Goal: Task Accomplishment & Management: Manage account settings

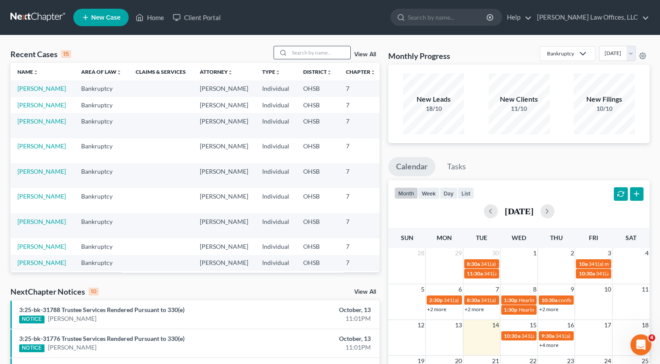
click at [327, 51] on input "search" at bounding box center [319, 52] width 61 height 13
type input "[PERSON_NAME]"
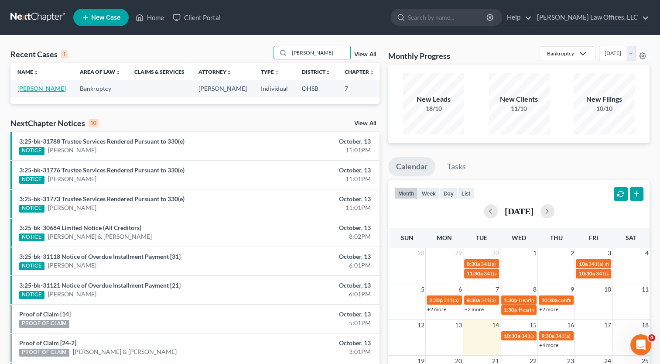
click at [35, 91] on link "[PERSON_NAME]" at bounding box center [41, 88] width 48 height 7
select select "3"
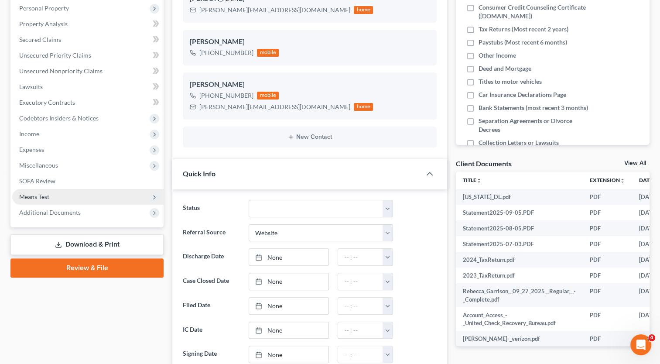
scroll to position [175, 0]
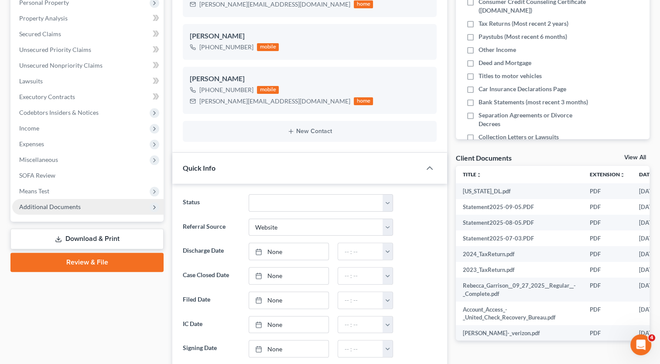
click at [72, 205] on span "Additional Documents" at bounding box center [50, 206] width 62 height 7
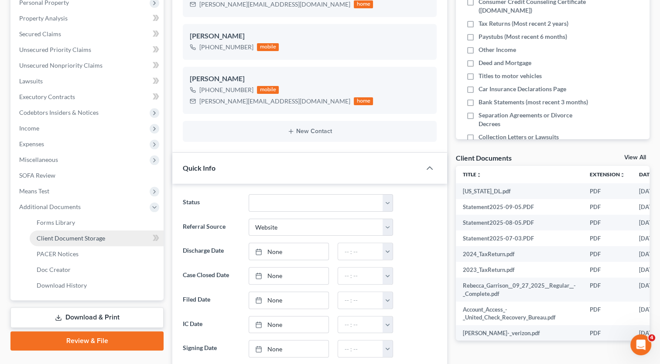
click at [69, 238] on span "Client Document Storage" at bounding box center [71, 237] width 68 height 7
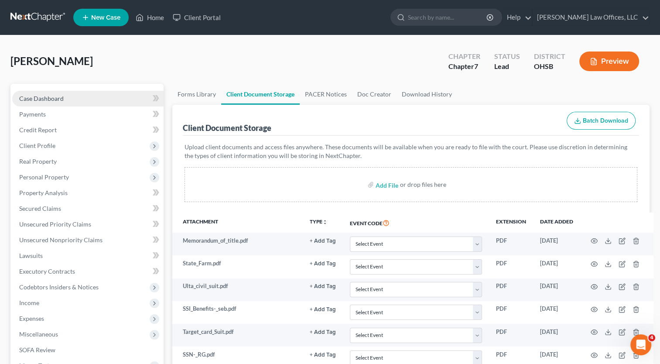
click at [48, 97] on span "Case Dashboard" at bounding box center [41, 98] width 45 height 7
select select "3"
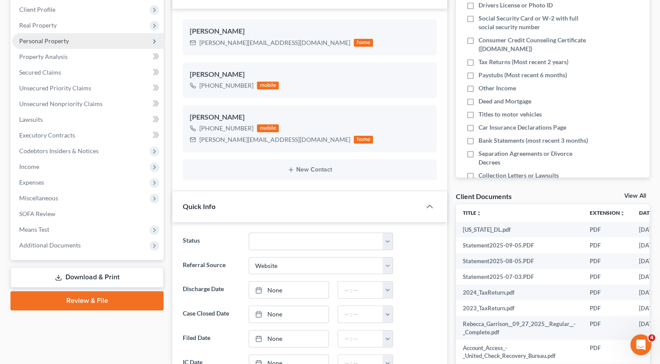
scroll to position [175, 0]
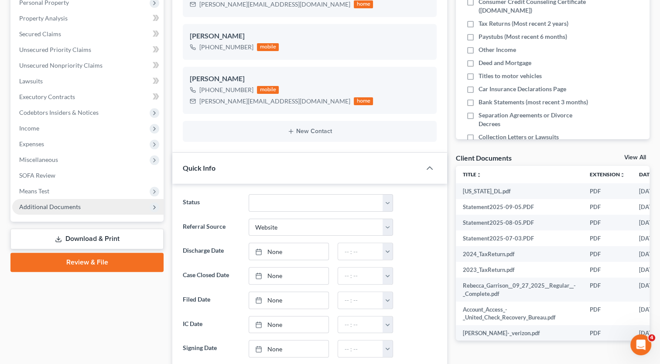
click at [65, 202] on span "Additional Documents" at bounding box center [87, 207] width 151 height 16
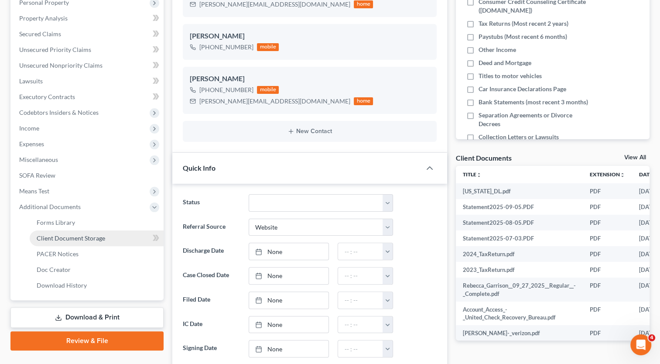
drag, startPoint x: 75, startPoint y: 236, endPoint x: 125, endPoint y: 235, distance: 50.6
click at [75, 237] on span "Client Document Storage" at bounding box center [71, 237] width 68 height 7
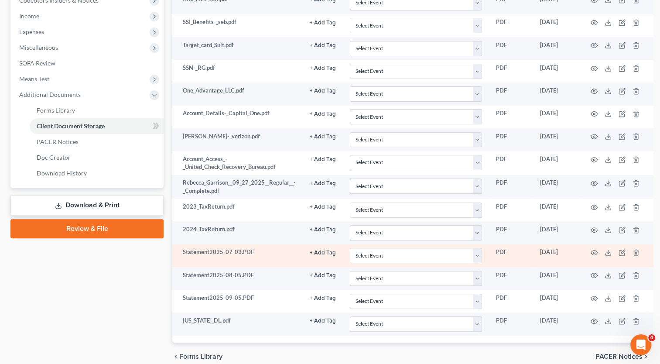
scroll to position [323, 0]
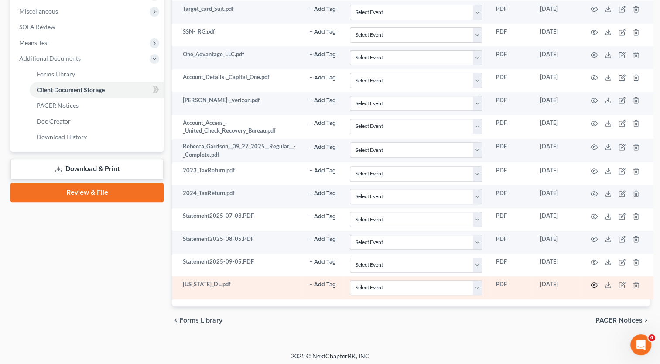
click at [591, 282] on icon "button" at bounding box center [594, 284] width 7 height 5
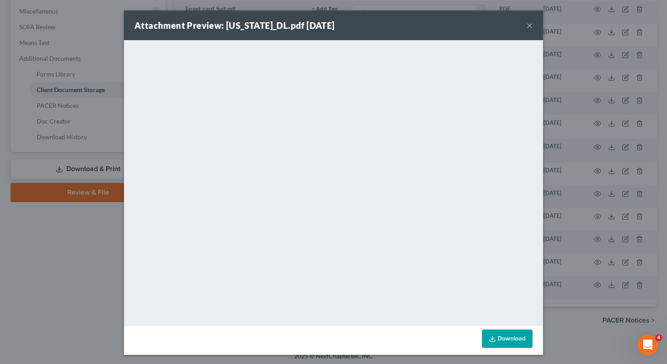
click at [527, 25] on button "×" at bounding box center [529, 25] width 6 height 10
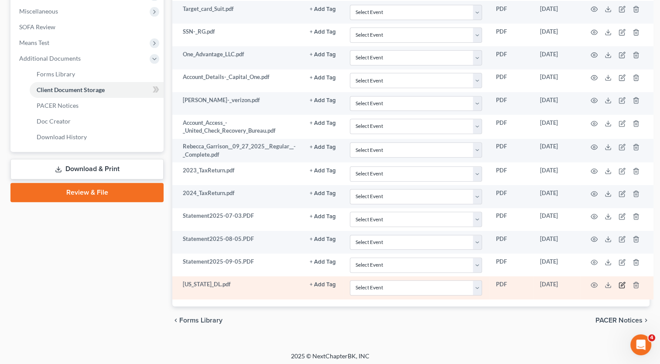
click at [621, 283] on icon "button" at bounding box center [623, 284] width 4 height 4
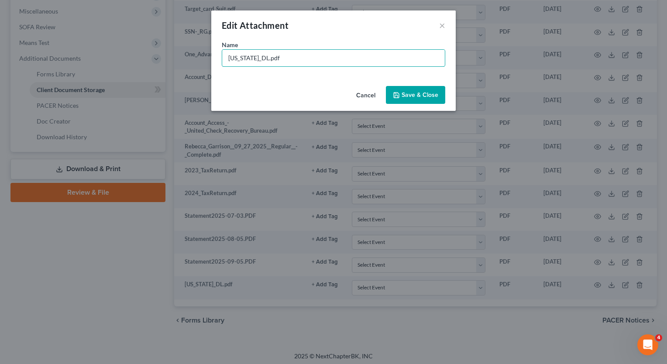
drag, startPoint x: 252, startPoint y: 58, endPoint x: 204, endPoint y: 54, distance: 48.2
click at [204, 54] on div "Edit Attachment × Name * [US_STATE]_DL.pdf Cancel Save & Close" at bounding box center [333, 182] width 667 height 364
type input "[PERSON_NAME] ID.pdf"
click at [422, 98] on span "Save & Close" at bounding box center [419, 94] width 37 height 7
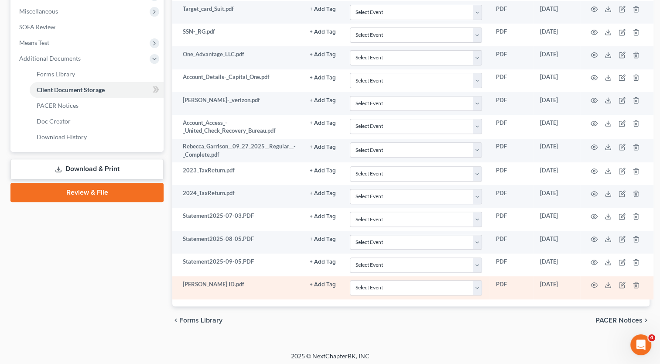
click at [326, 282] on button "+ Add Tag" at bounding box center [323, 285] width 26 height 6
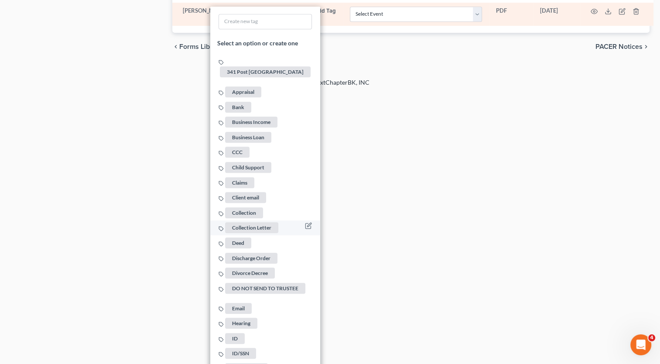
scroll to position [628, 0]
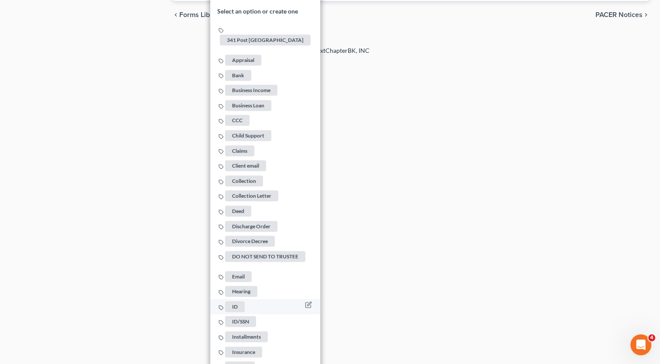
click at [237, 301] on span "ID" at bounding box center [235, 306] width 20 height 11
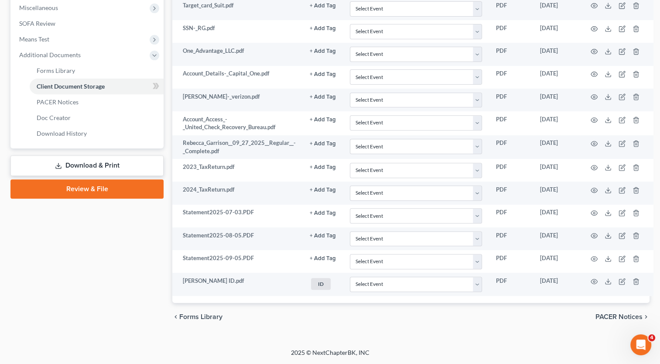
scroll to position [323, 0]
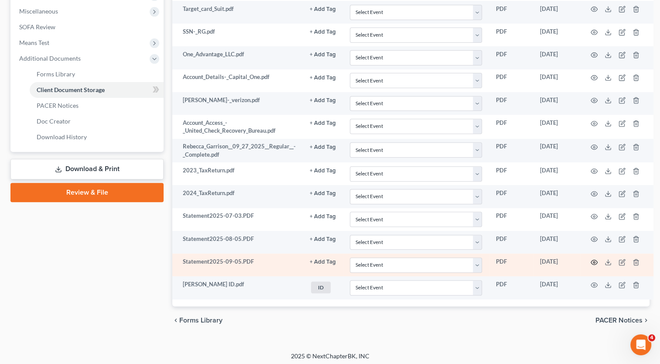
click at [593, 260] on icon "button" at bounding box center [594, 262] width 7 height 5
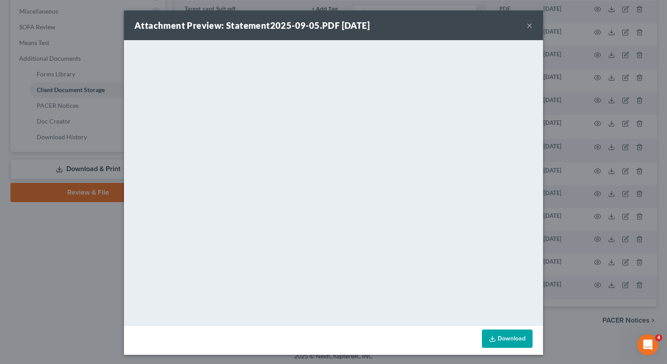
click at [526, 28] on button "×" at bounding box center [529, 25] width 6 height 10
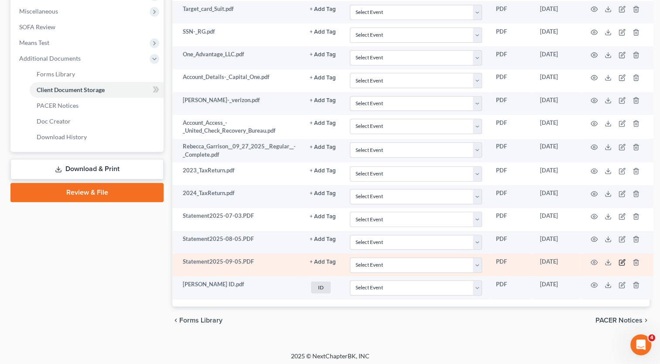
click at [619, 259] on icon "button" at bounding box center [622, 262] width 7 height 7
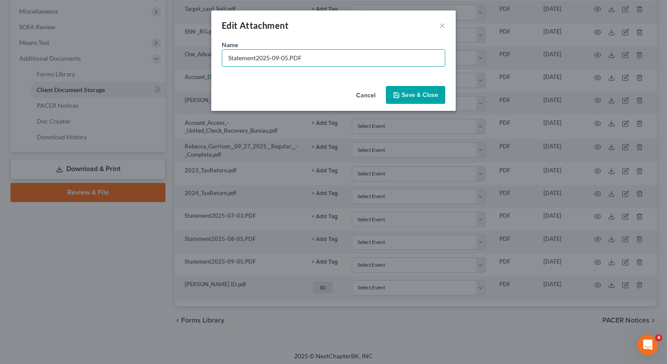
drag, startPoint x: 288, startPoint y: 55, endPoint x: 185, endPoint y: 37, distance: 104.7
click at [188, 56] on div "Edit Attachment × Name * Statement2025-09-05.PDF Cancel Save & Close" at bounding box center [333, 182] width 667 height 364
type input "Fifth Third Ck 8/6 to 9/5.PDF"
click at [396, 99] on button "Save & Close" at bounding box center [415, 95] width 59 height 18
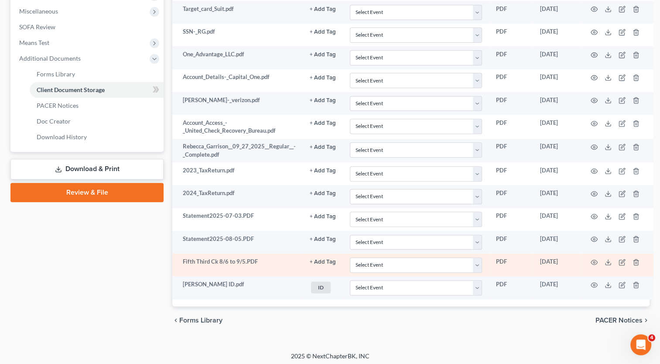
click at [323, 260] on button "+ Add Tag" at bounding box center [323, 262] width 26 height 6
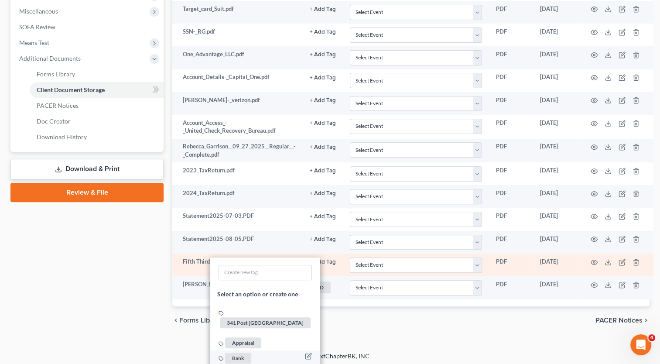
click at [236, 352] on span "Bank" at bounding box center [238, 357] width 26 height 11
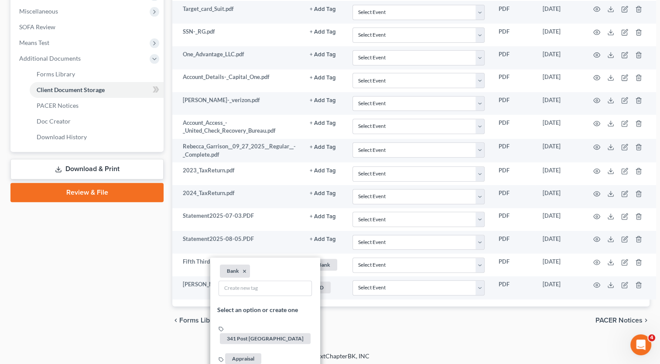
click at [61, 257] on div "Case Dashboard Payments Invoices Payments Payments Credit Report Client Profile" at bounding box center [87, 47] width 162 height 573
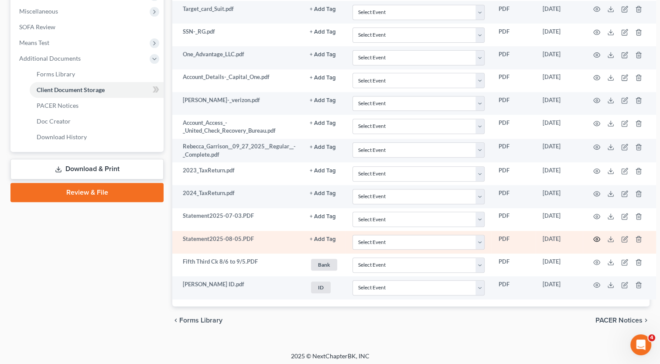
click at [594, 236] on icon "button" at bounding box center [596, 239] width 7 height 7
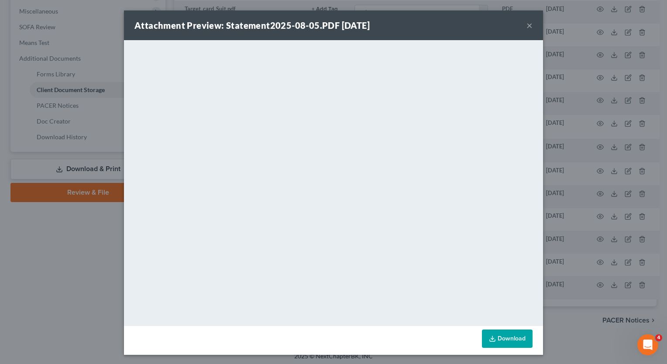
click at [526, 26] on button "×" at bounding box center [529, 25] width 6 height 10
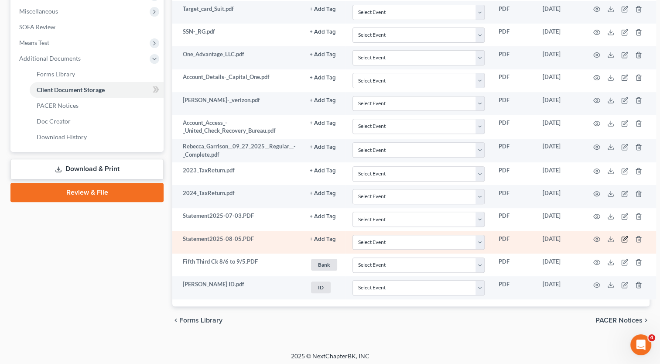
click at [623, 236] on icon "button" at bounding box center [625, 238] width 4 height 4
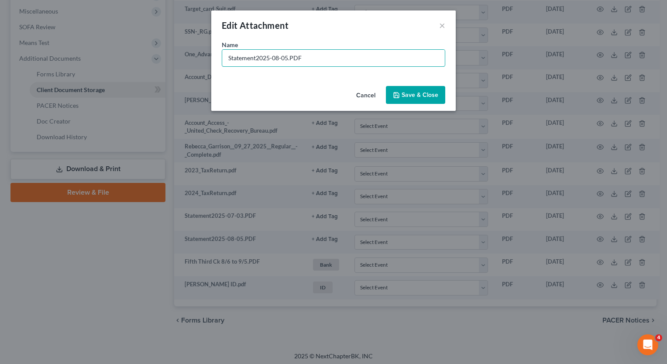
drag, startPoint x: 288, startPoint y: 57, endPoint x: 183, endPoint y: 33, distance: 106.9
click at [182, 39] on div "Edit Attachment × Name * Statement2025-08-05.PDF Cancel Save & Close" at bounding box center [333, 182] width 667 height 364
type input "Fifth Third Ck 7/4 to 8/5.PDF"
click at [417, 93] on span "Save & Close" at bounding box center [419, 94] width 37 height 7
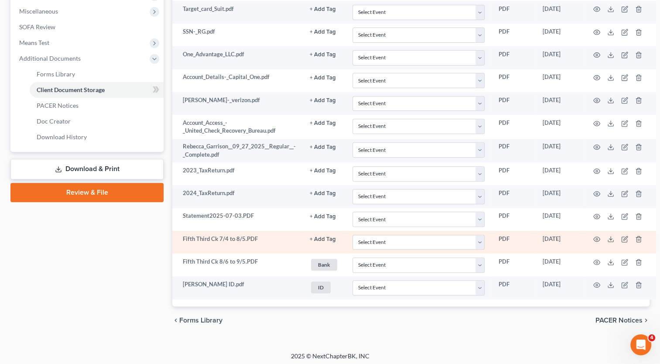
click at [323, 237] on button "+ Add Tag" at bounding box center [323, 239] width 26 height 6
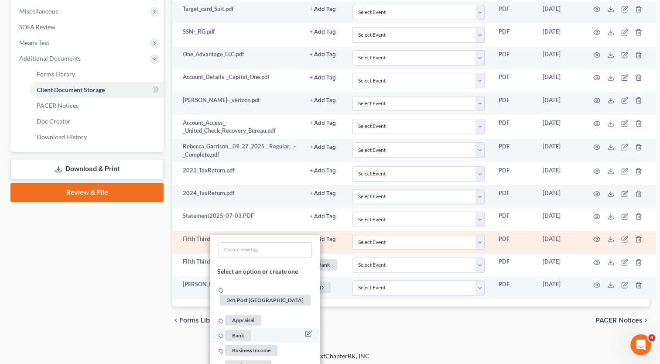
click at [245, 329] on span "Bank" at bounding box center [238, 334] width 26 height 11
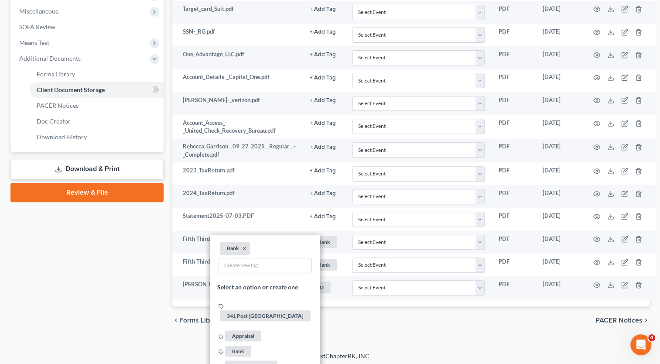
click at [51, 248] on div "Case Dashboard Payments Invoices Payments Payments Credit Report Client Profile" at bounding box center [87, 47] width 162 height 573
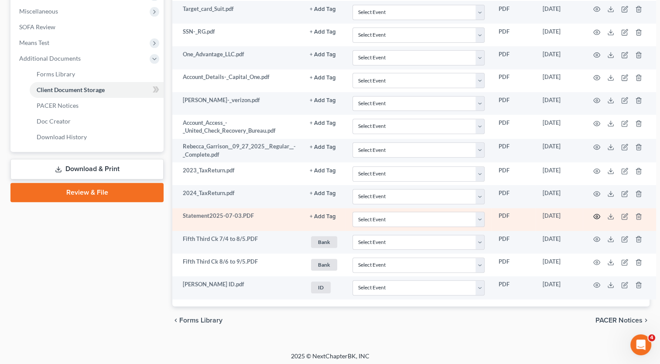
click at [597, 214] on icon "button" at bounding box center [596, 216] width 7 height 7
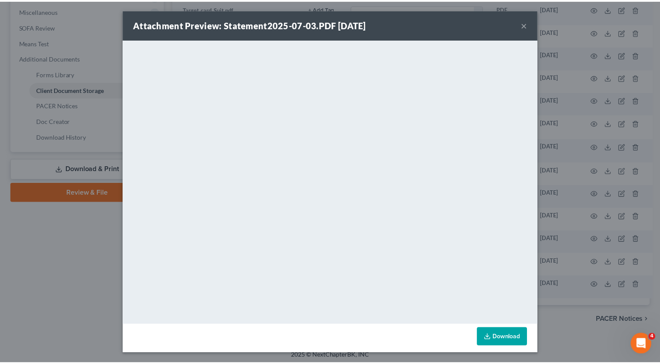
scroll to position [0, 0]
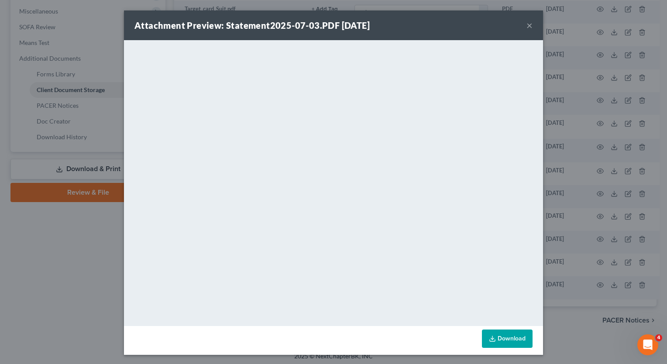
click at [526, 25] on button "×" at bounding box center [529, 25] width 6 height 10
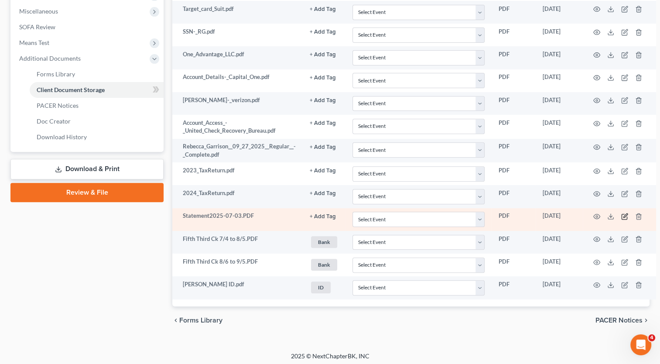
click at [622, 213] on icon "button" at bounding box center [624, 216] width 7 height 7
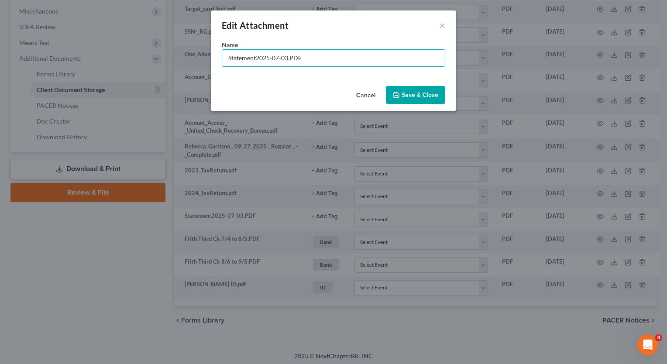
drag, startPoint x: 287, startPoint y: 58, endPoint x: 214, endPoint y: 41, distance: 75.1
click at [215, 47] on div "Name * Statement2025-07-03.PDF" at bounding box center [333, 61] width 244 height 42
type input "Fifth Third Ck 6/6 to 7/3.PDF"
click at [404, 100] on button "Save & Close" at bounding box center [415, 95] width 59 height 18
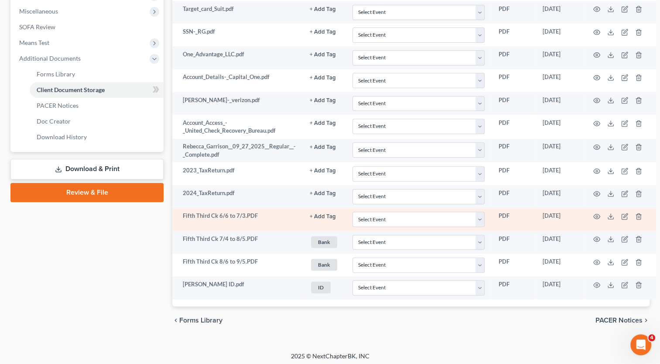
click at [320, 214] on button "+ Add Tag" at bounding box center [323, 217] width 26 height 6
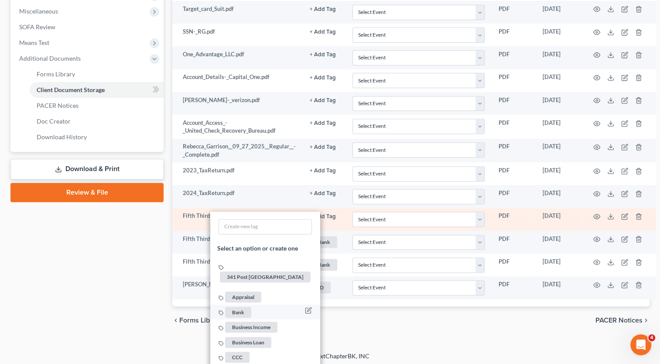
click at [243, 307] on span "Bank" at bounding box center [238, 312] width 26 height 11
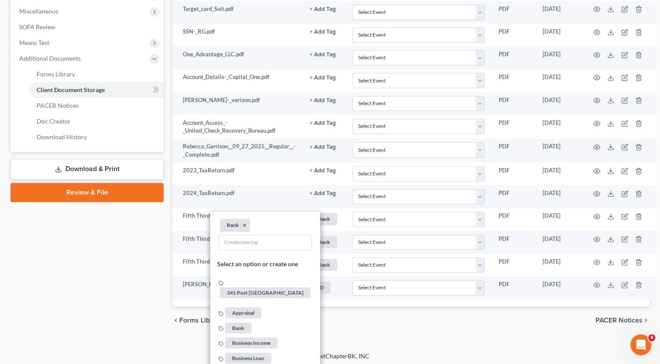
click at [395, 337] on div "Petition Navigation Case Dashboard Payments Invoices Payments Payments Credit R…" at bounding box center [329, 51] width 639 height 580
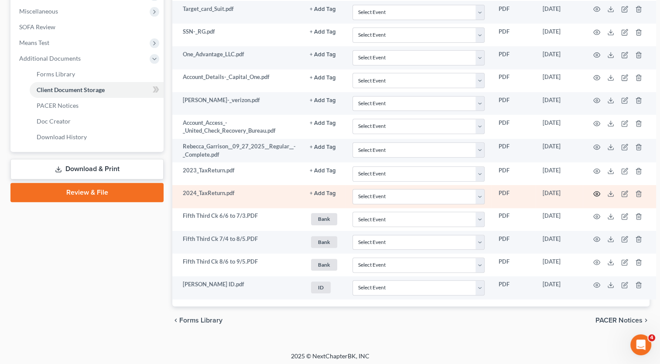
click at [597, 192] on icon "button" at bounding box center [596, 193] width 7 height 7
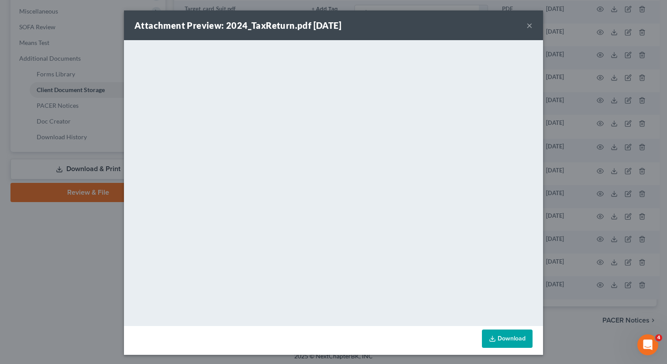
click at [526, 24] on button "×" at bounding box center [529, 25] width 6 height 10
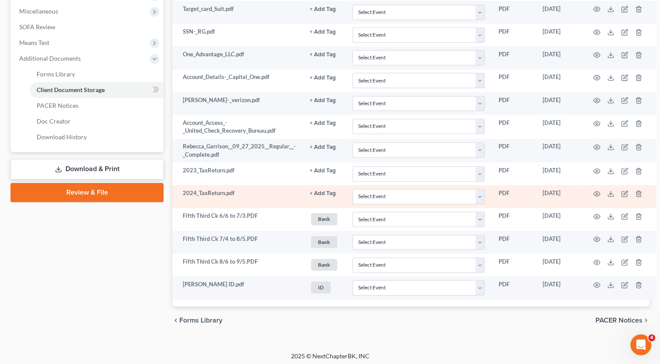
click at [319, 191] on button "+ Add Tag" at bounding box center [323, 194] width 26 height 6
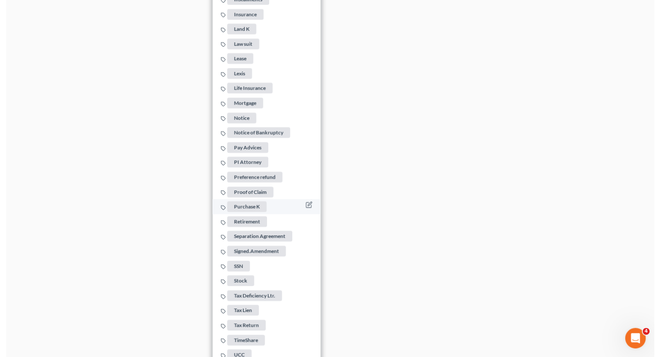
scroll to position [886, 0]
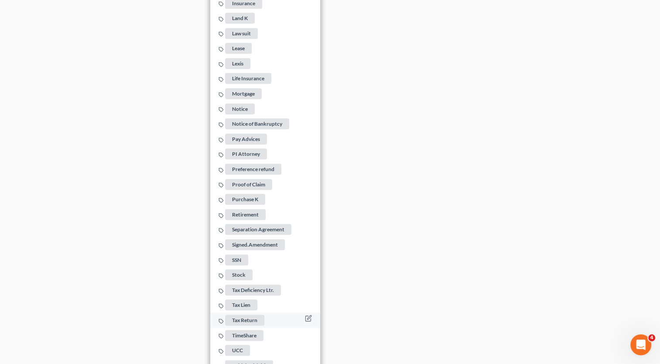
click at [244, 315] on span "Tax Return" at bounding box center [244, 320] width 39 height 11
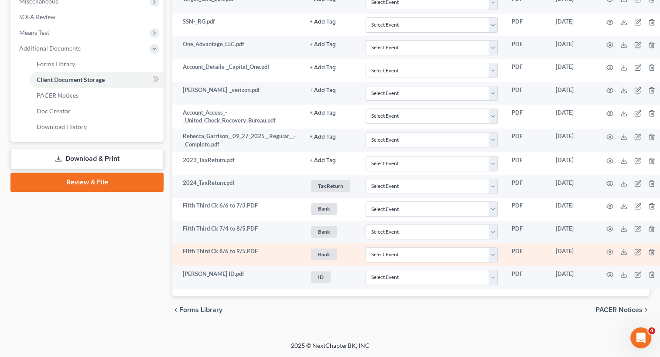
scroll to position [330, 0]
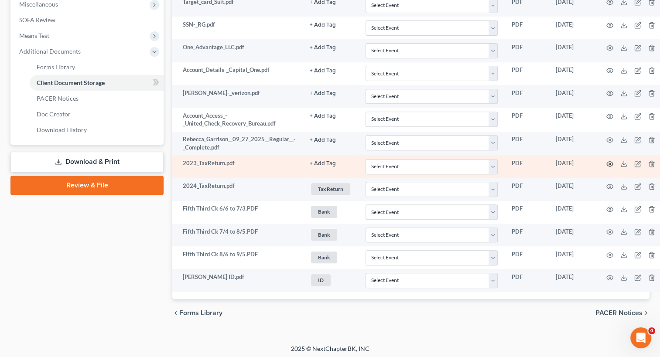
click at [609, 164] on icon "button" at bounding box center [610, 163] width 7 height 5
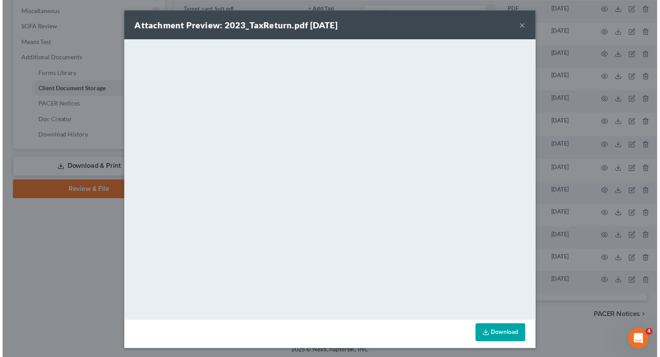
scroll to position [1, 0]
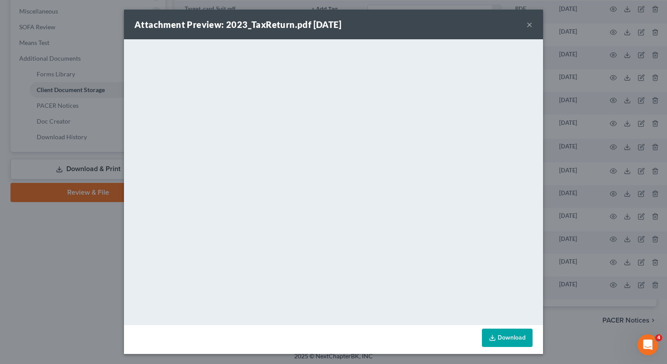
click at [526, 23] on button "×" at bounding box center [529, 24] width 6 height 10
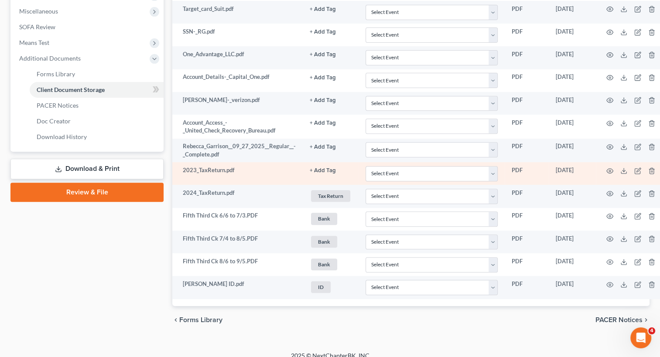
click at [322, 169] on button "+ Add Tag" at bounding box center [323, 171] width 26 height 6
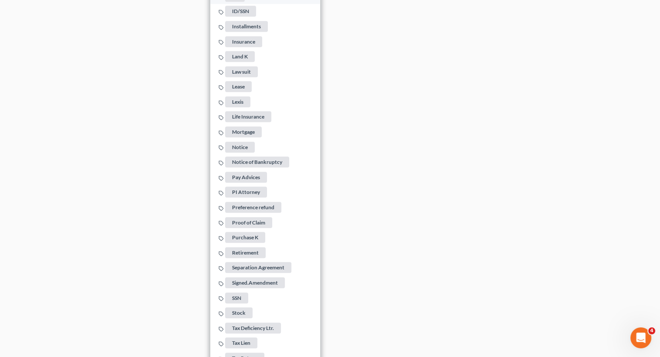
scroll to position [870, 0]
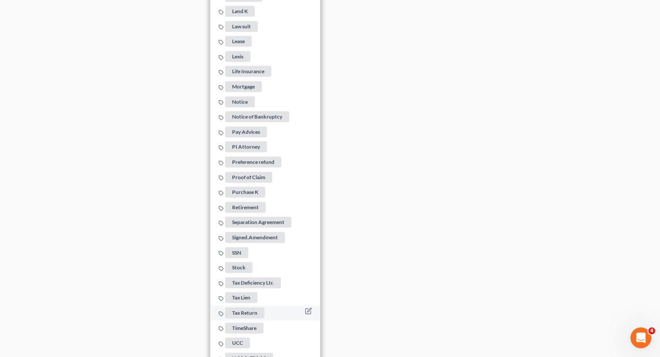
click at [248, 308] on span "Tax Return" at bounding box center [244, 313] width 39 height 11
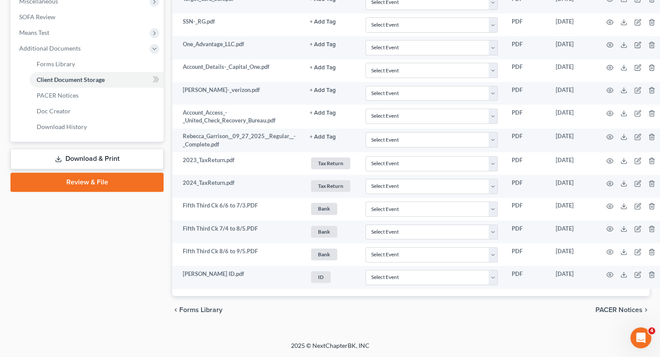
scroll to position [330, 0]
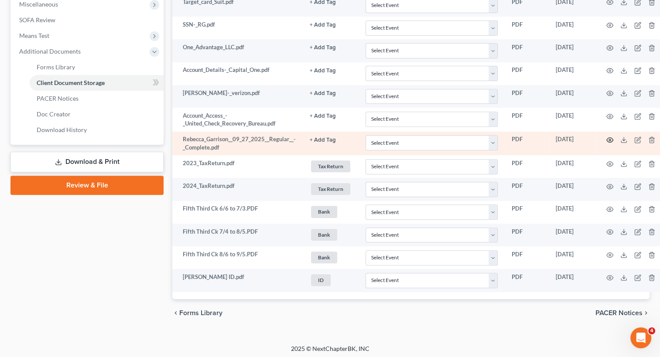
click at [609, 139] on circle "button" at bounding box center [610, 140] width 2 height 2
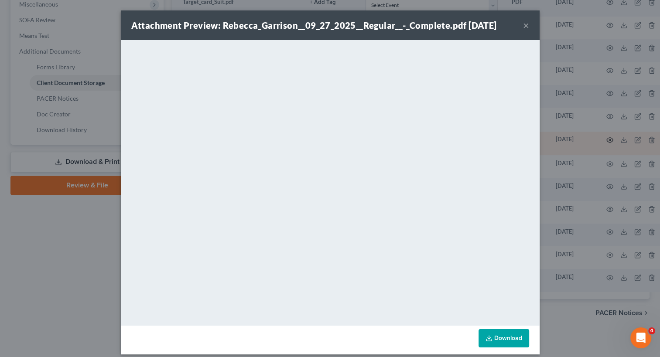
scroll to position [323, 0]
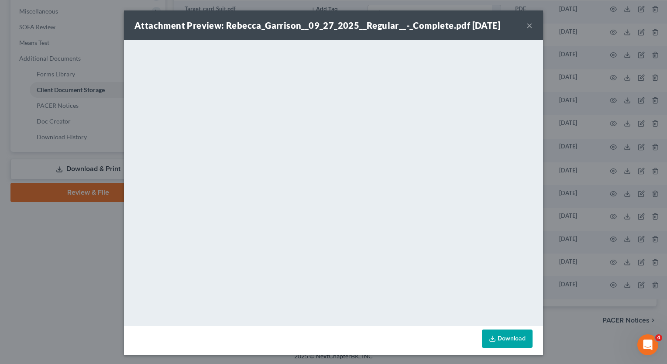
click at [526, 27] on button "×" at bounding box center [529, 25] width 6 height 10
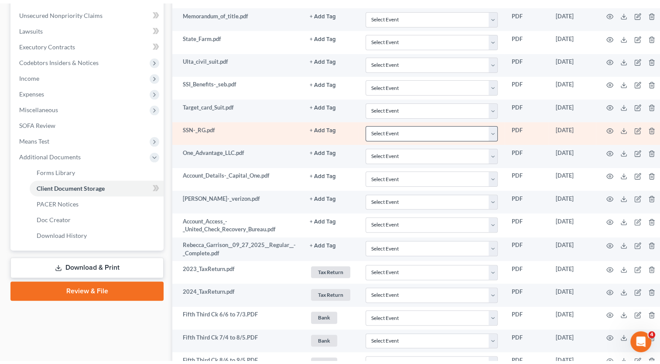
scroll to position [236, 0]
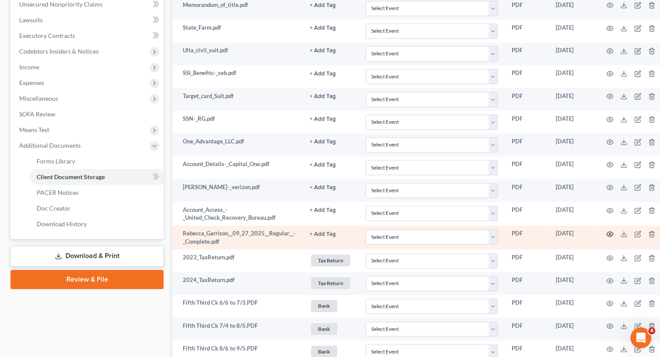
click at [609, 234] on icon "button" at bounding box center [610, 234] width 7 height 5
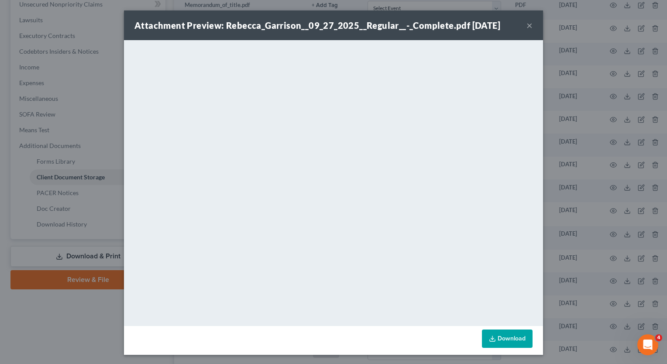
click at [526, 27] on button "×" at bounding box center [529, 25] width 6 height 10
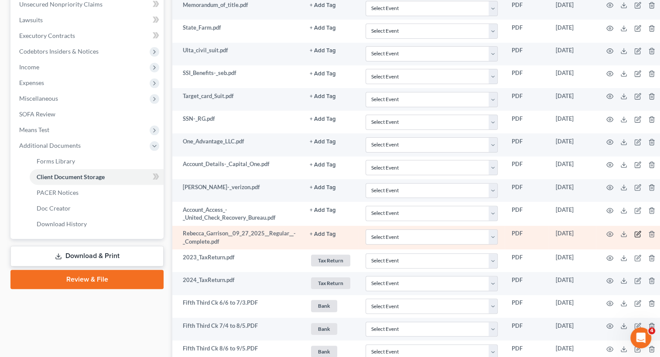
click at [637, 232] on icon "button" at bounding box center [639, 233] width 4 height 4
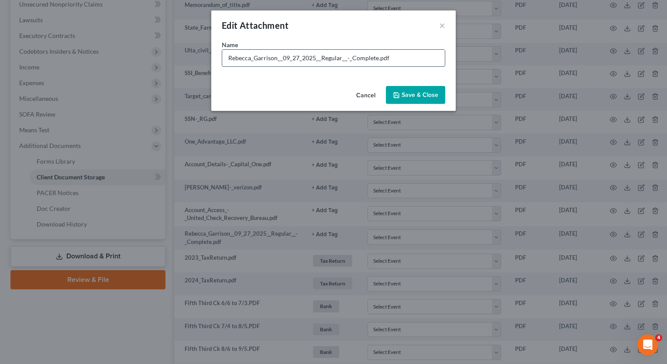
drag, startPoint x: 375, startPoint y: 57, endPoint x: 250, endPoint y: 55, distance: 124.8
click at [250, 55] on input "Rebecca_Garrison__09_27_2025__Regular__-_Complete.pdf" at bounding box center [333, 58] width 223 height 17
type input "[PERSON_NAME] 9/14 to 9/26.pdf"
click at [428, 98] on span "Save & Close" at bounding box center [419, 94] width 37 height 7
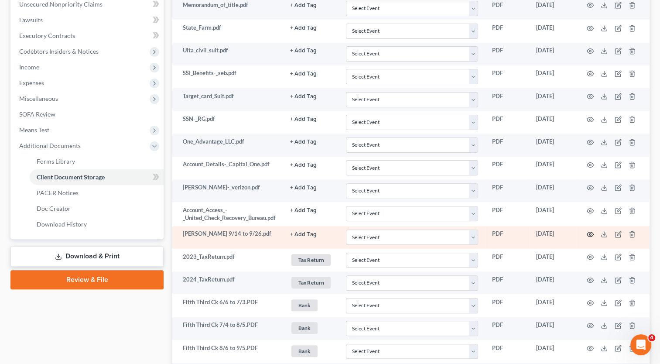
click at [591, 233] on circle "button" at bounding box center [590, 234] width 2 height 2
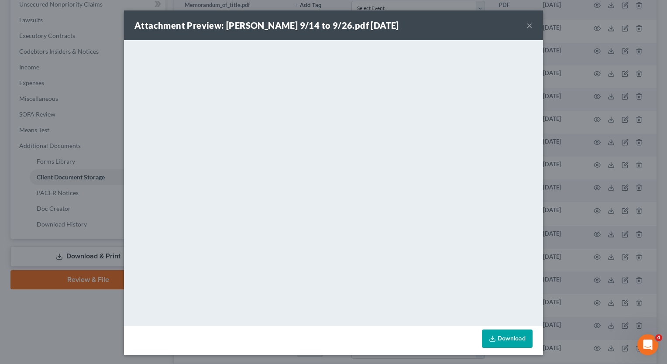
click at [527, 25] on button "×" at bounding box center [529, 25] width 6 height 10
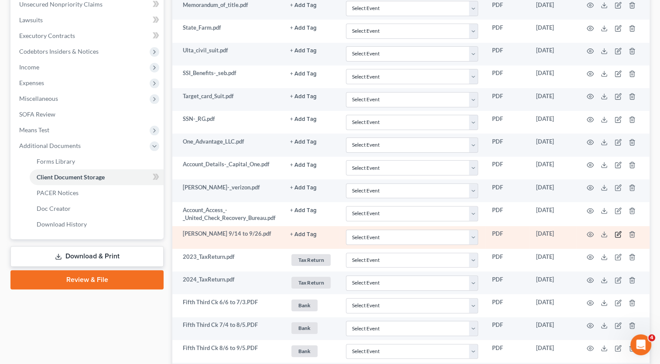
click at [618, 233] on icon "button" at bounding box center [619, 233] width 4 height 4
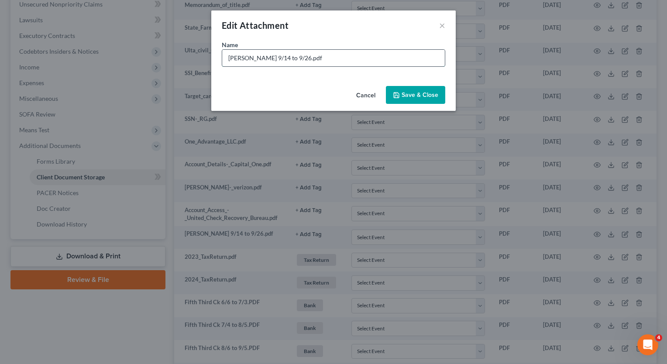
click at [254, 57] on input "[PERSON_NAME] 9/14 to 9/26.pdf" at bounding box center [333, 58] width 223 height 17
click at [253, 57] on input "[PERSON_NAME] 9/14 to 9/26.pdf" at bounding box center [333, 58] width 223 height 17
type input "[PERSON_NAME]. E's Paystub 9/14 to 9/26.pdf"
click at [409, 95] on span "Save & Close" at bounding box center [419, 94] width 37 height 7
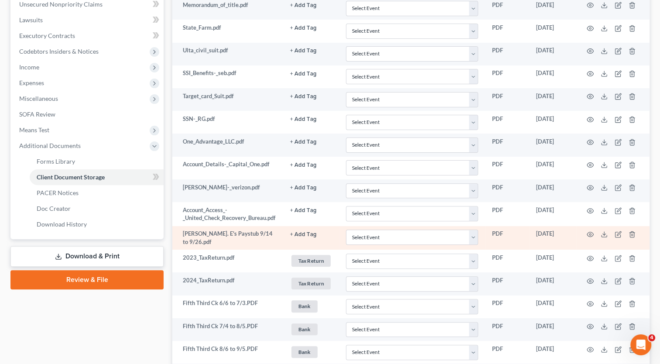
click at [301, 233] on button "+ Add Tag" at bounding box center [303, 235] width 26 height 6
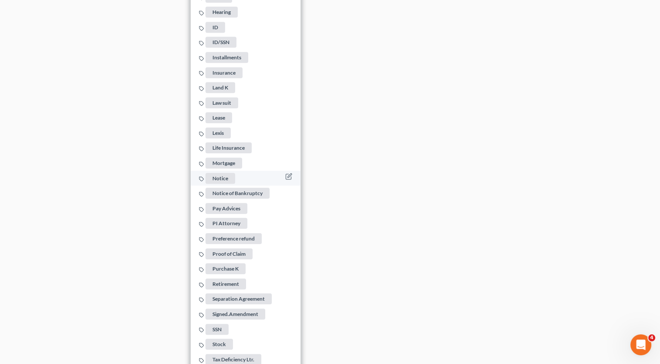
scroll to position [803, 0]
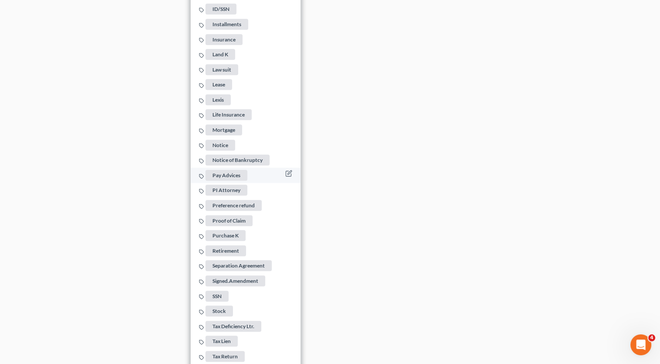
click at [230, 170] on span "Pay Advices" at bounding box center [227, 175] width 42 height 11
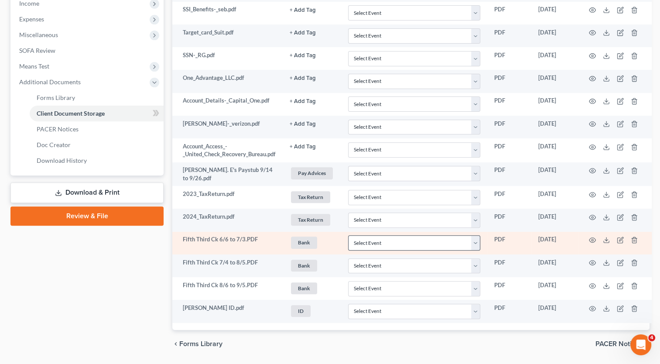
scroll to position [279, 0]
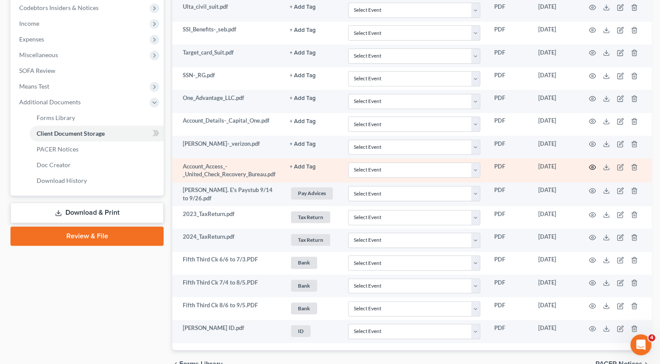
click at [595, 166] on icon "button" at bounding box center [592, 167] width 7 height 7
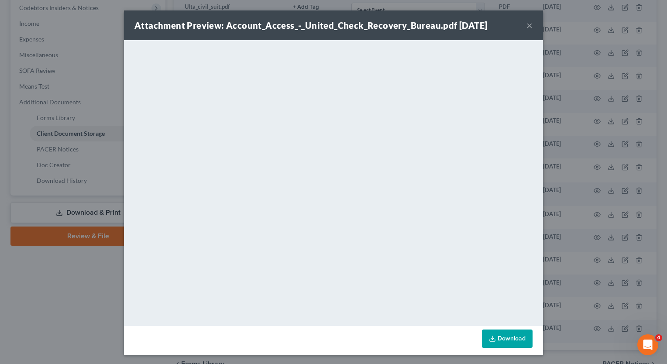
click at [526, 27] on button "×" at bounding box center [529, 25] width 6 height 10
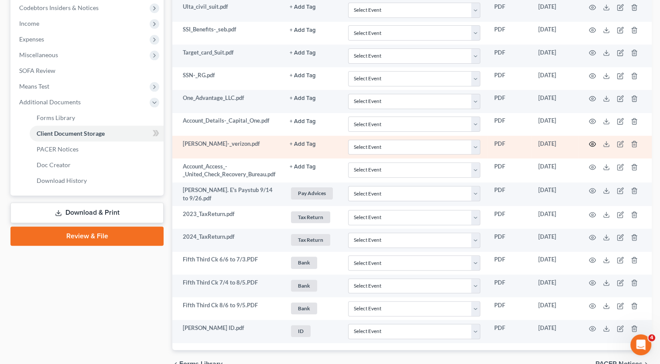
click at [593, 143] on circle "button" at bounding box center [593, 144] width 2 height 2
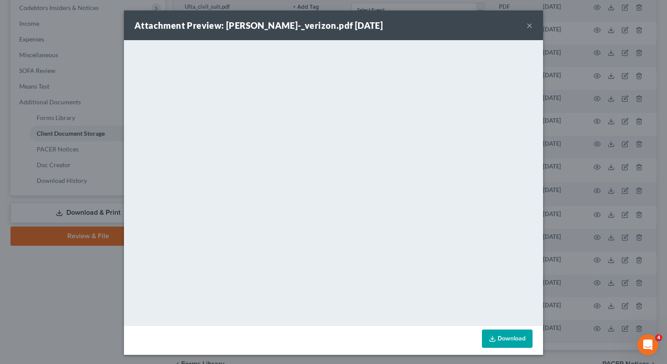
click at [526, 26] on button "×" at bounding box center [529, 25] width 6 height 10
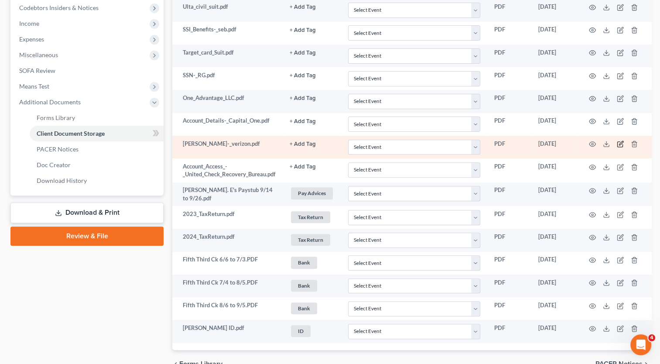
click at [621, 142] on icon "button" at bounding box center [621, 143] width 4 height 4
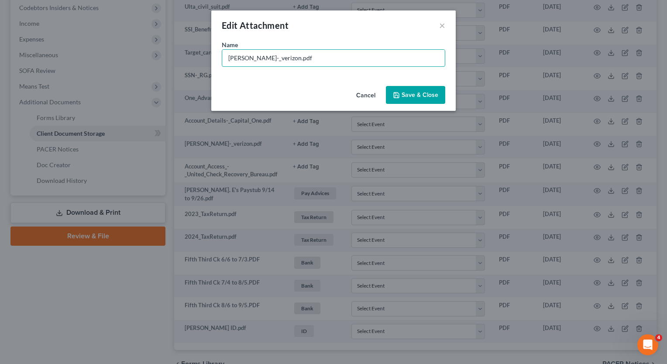
drag, startPoint x: 247, startPoint y: 58, endPoint x: 177, endPoint y: 10, distance: 85.3
click at [173, 47] on div "Edit Attachment × Name * [PERSON_NAME]-_verizon.pdf Cancel Save & Close" at bounding box center [333, 182] width 667 height 364
type input "[PERSON_NAME].pdf"
click at [438, 100] on button "Save & Close" at bounding box center [415, 95] width 59 height 18
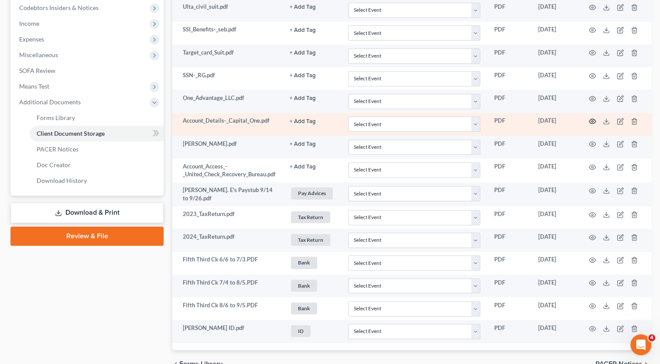
click at [593, 119] on icon "button" at bounding box center [592, 121] width 7 height 7
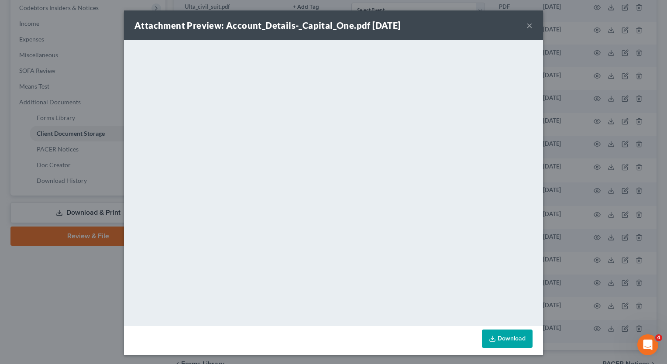
click at [526, 27] on button "×" at bounding box center [529, 25] width 6 height 10
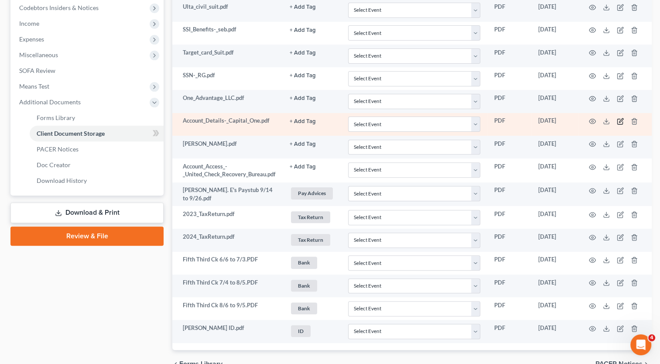
click at [621, 120] on icon "button" at bounding box center [620, 121] width 7 height 7
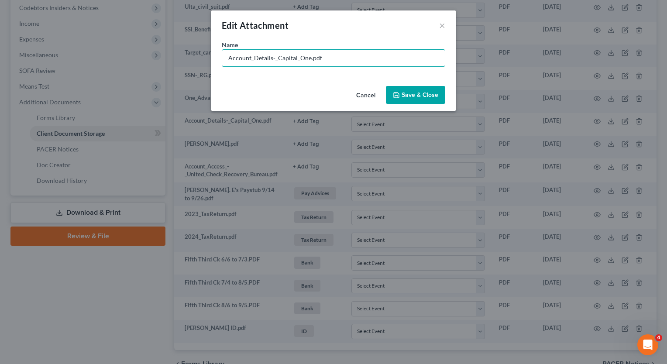
drag, startPoint x: 308, startPoint y: 57, endPoint x: 189, endPoint y: 20, distance: 124.3
click at [189, 20] on div "Edit Attachment × Name * Account_Details-_Capital_One.pdf Cancel Save & Close" at bounding box center [333, 182] width 667 height 364
type input "Bill Capital One.pdf"
click at [411, 96] on span "Save & Close" at bounding box center [419, 94] width 37 height 7
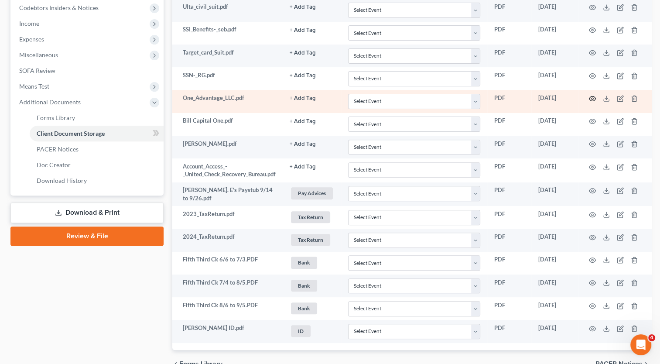
click at [593, 98] on circle "button" at bounding box center [593, 99] width 2 height 2
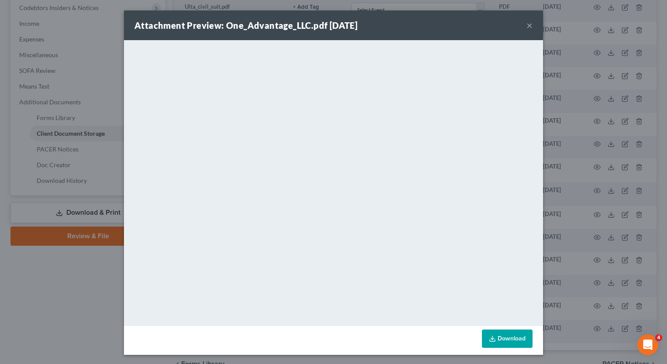
click at [526, 25] on button "×" at bounding box center [529, 25] width 6 height 10
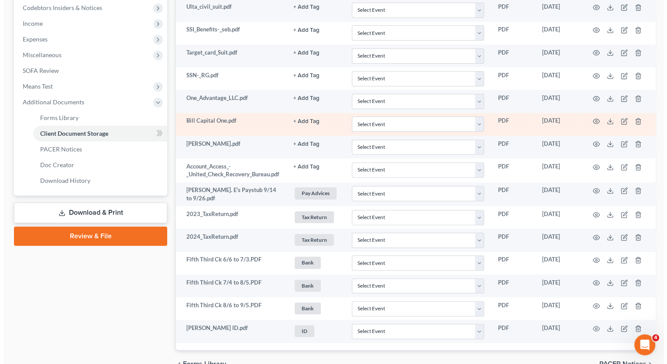
scroll to position [236, 0]
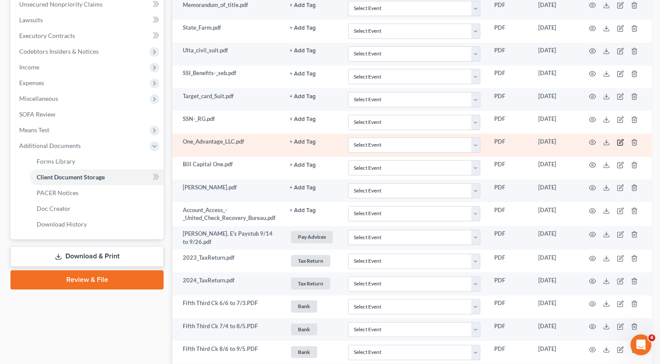
click at [621, 140] on icon "button" at bounding box center [621, 141] width 4 height 4
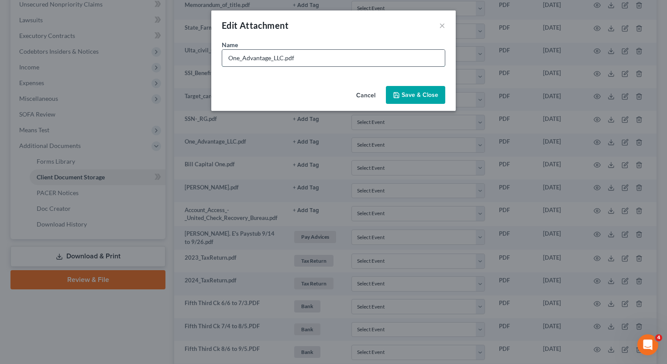
click at [229, 58] on input "One_Advantage_LLC.pdf" at bounding box center [333, 58] width 223 height 17
type input "Bill One_Advantage_LLC.pdf"
click at [423, 97] on span "Save & Close" at bounding box center [419, 94] width 37 height 7
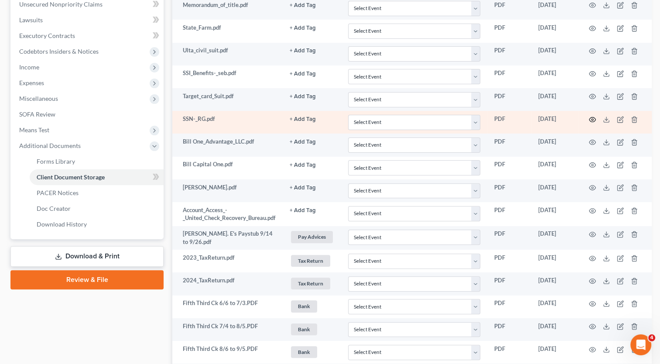
click at [595, 116] on icon "button" at bounding box center [592, 119] width 7 height 7
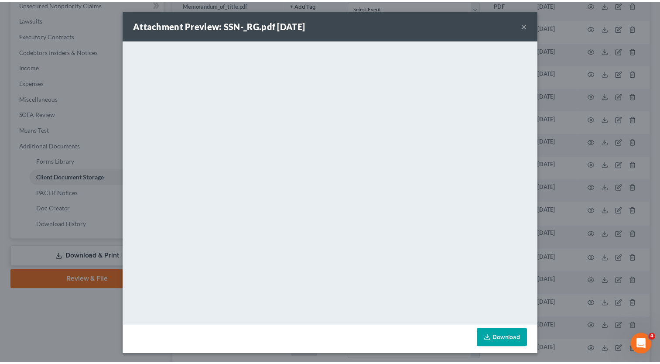
scroll to position [1, 0]
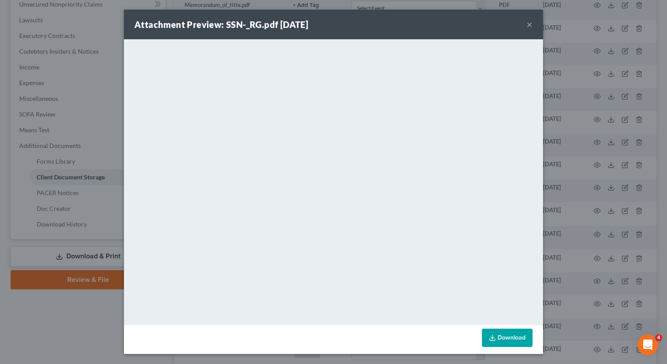
click at [526, 27] on button "×" at bounding box center [529, 24] width 6 height 10
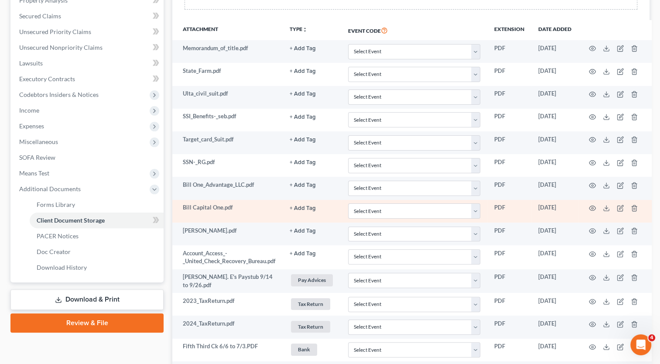
scroll to position [192, 0]
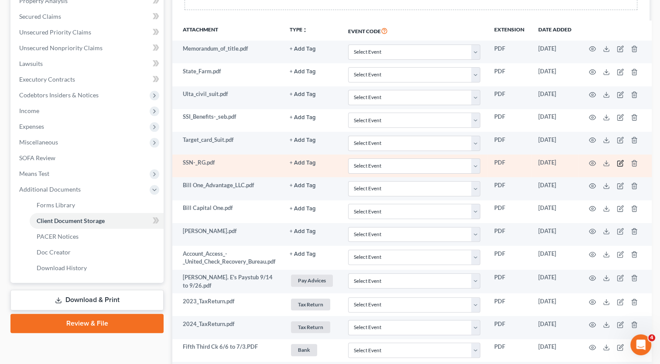
click at [621, 162] on icon "button" at bounding box center [620, 163] width 7 height 7
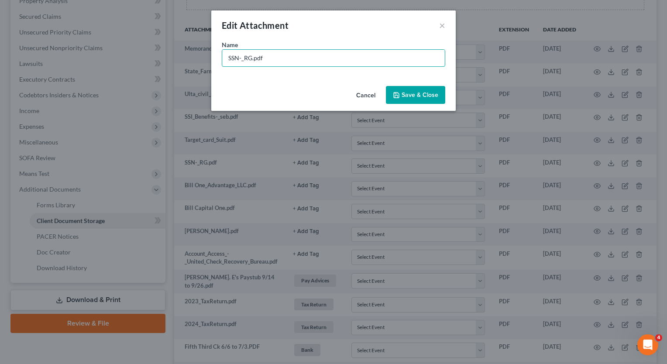
drag, startPoint x: 251, startPoint y: 58, endPoint x: 94, endPoint y: 64, distance: 156.7
click at [94, 64] on div "Edit Attachment × Name * SSN-_RG.pdf Cancel Save & Close" at bounding box center [333, 182] width 667 height 364
type input "[PERSON_NAME] SSN.pdf"
click at [409, 92] on span "Save & Close" at bounding box center [419, 94] width 37 height 7
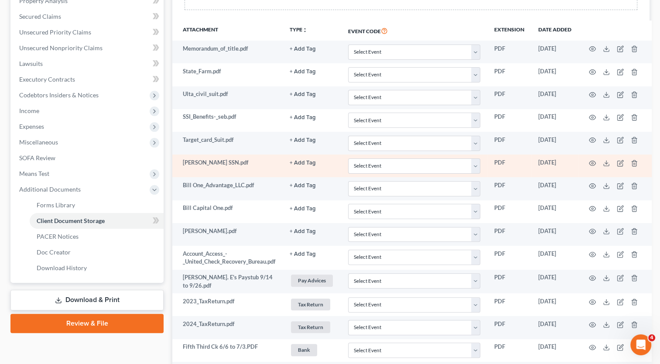
click at [305, 160] on button "+ Add Tag" at bounding box center [303, 163] width 26 height 6
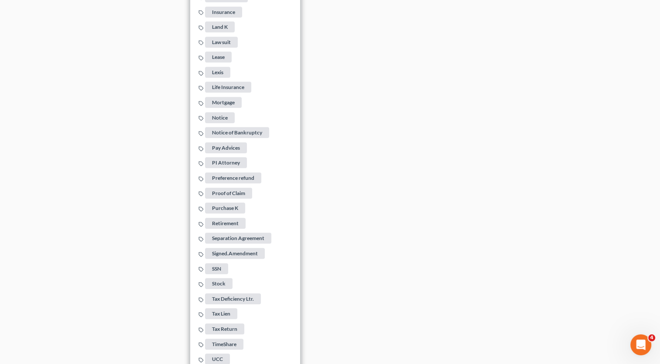
scroll to position [725, 0]
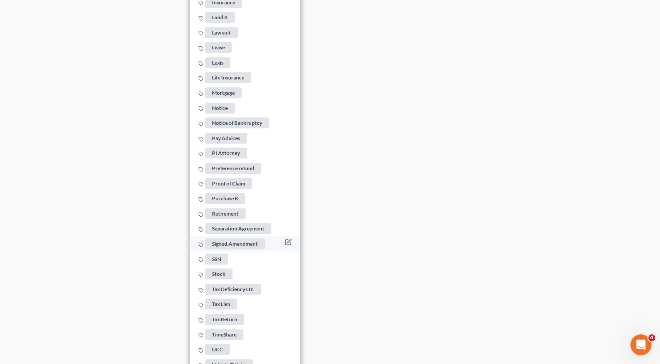
click at [220, 253] on span "SSN" at bounding box center [216, 258] width 23 height 11
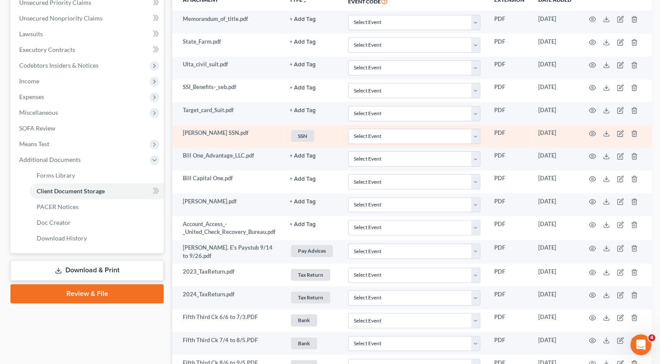
scroll to position [148, 0]
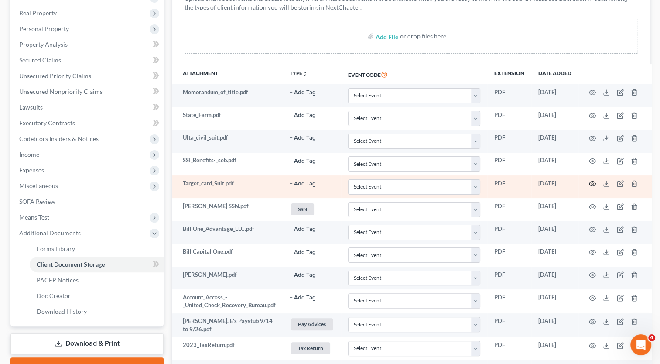
click at [595, 183] on icon "button" at bounding box center [592, 183] width 7 height 7
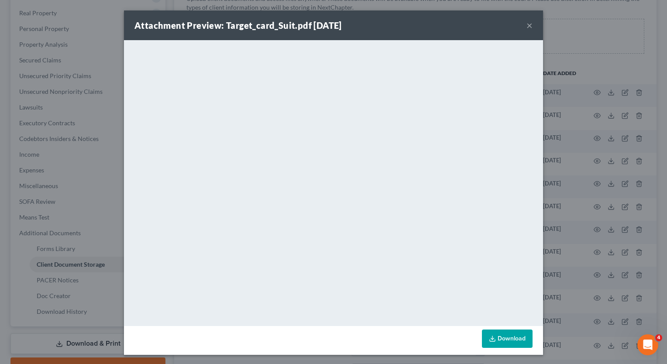
click at [526, 26] on button "×" at bounding box center [529, 25] width 6 height 10
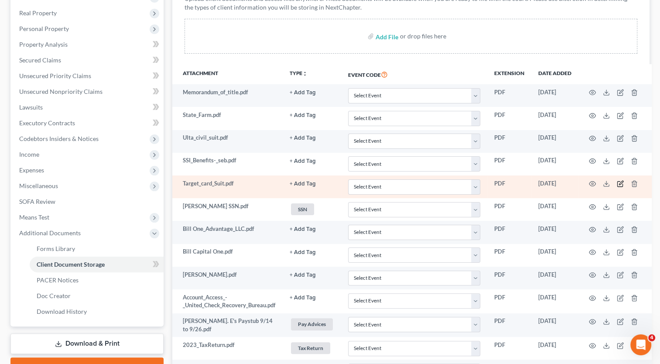
click at [621, 184] on icon "button" at bounding box center [620, 183] width 7 height 7
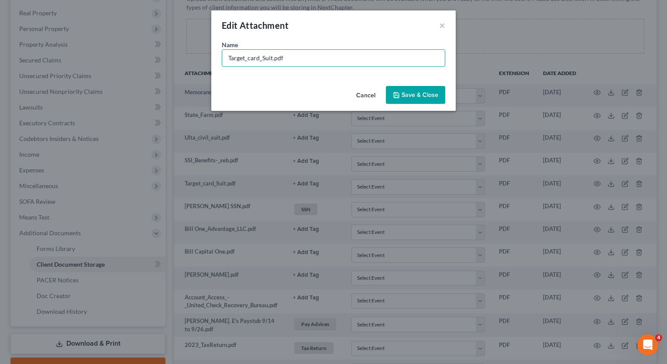
drag, startPoint x: 272, startPoint y: 58, endPoint x: 141, endPoint y: 33, distance: 132.7
click at [145, 50] on div "Edit Attachment × Name * Target_card_Suit.pdf Cancel Save & Close" at bounding box center [333, 182] width 667 height 364
type input "Lawsuit [PERSON_NAME] Muni.pdf"
click at [412, 97] on span "Save & Close" at bounding box center [419, 94] width 37 height 7
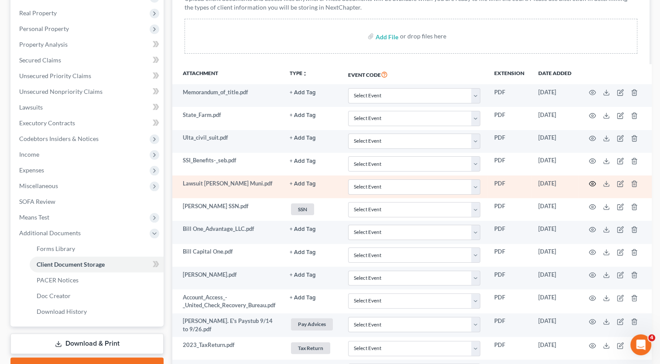
click at [593, 183] on circle "button" at bounding box center [593, 184] width 2 height 2
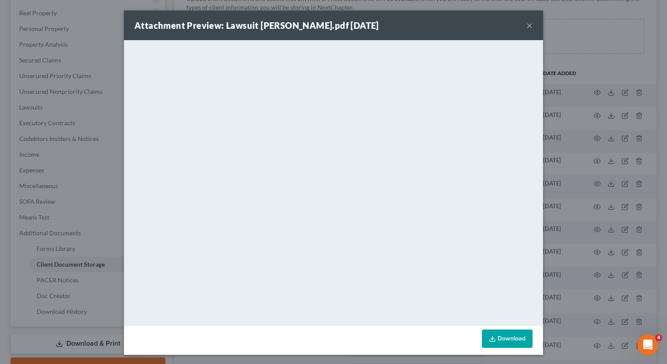
click at [526, 24] on button "×" at bounding box center [529, 25] width 6 height 10
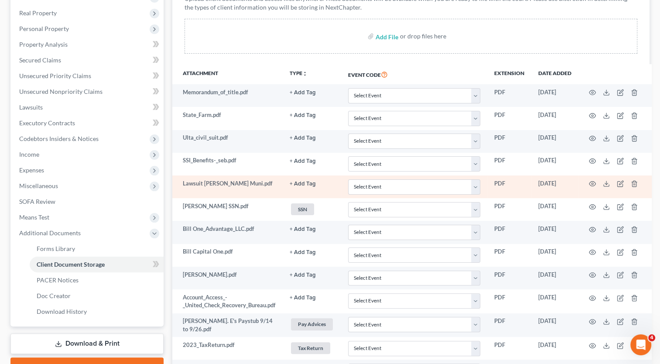
click at [310, 182] on button "+ Add Tag" at bounding box center [303, 184] width 26 height 6
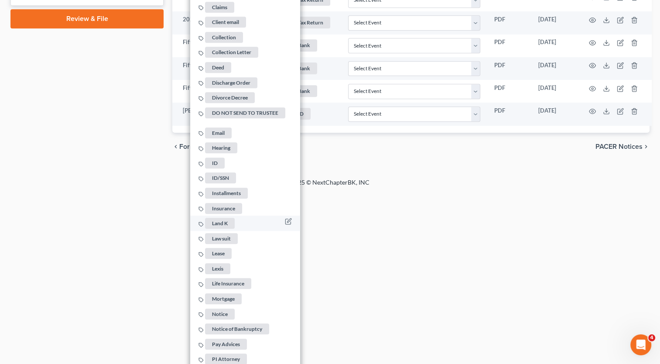
scroll to position [497, 0]
click at [226, 232] on span "Law suit" at bounding box center [221, 237] width 33 height 11
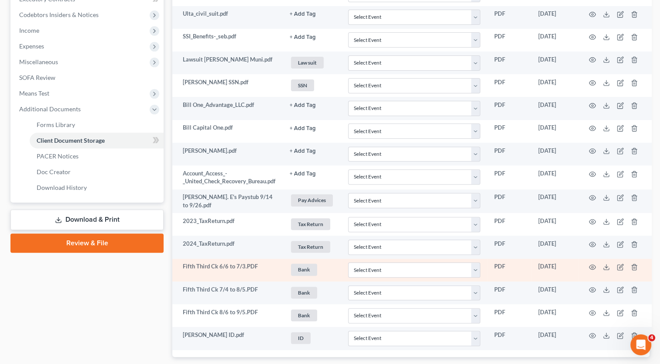
scroll to position [148, 0]
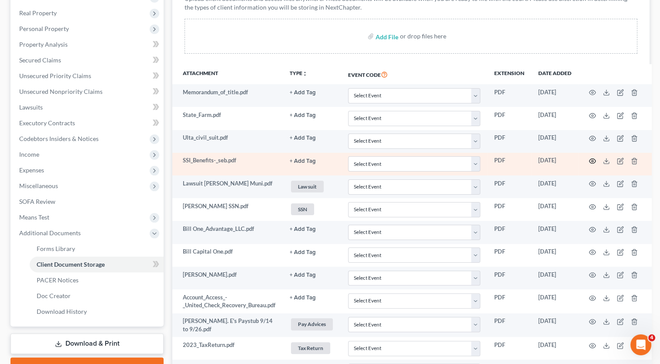
click at [595, 159] on icon "button" at bounding box center [592, 160] width 7 height 7
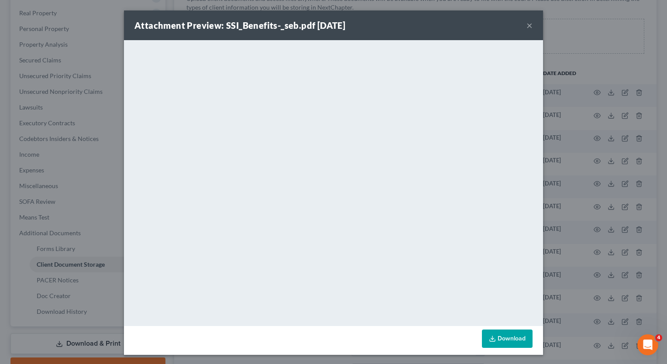
click at [526, 25] on button "×" at bounding box center [529, 25] width 6 height 10
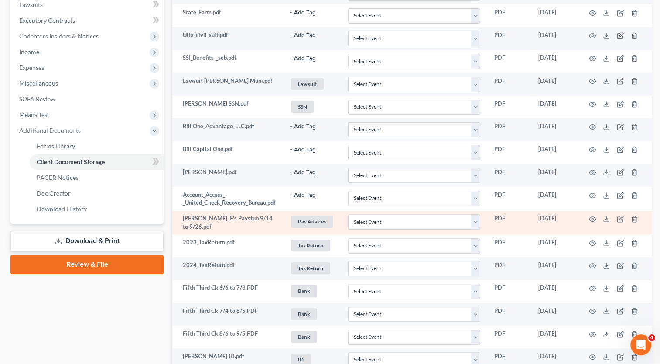
scroll to position [323, 0]
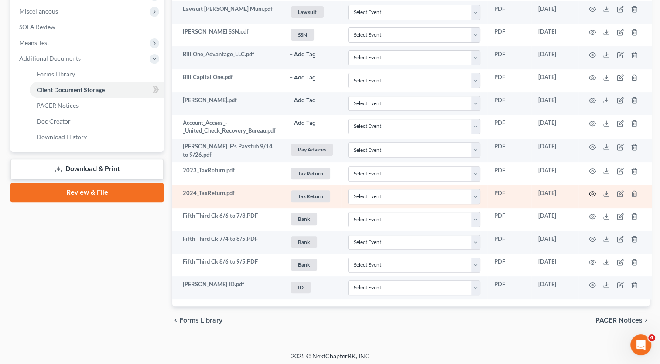
click at [592, 192] on icon "button" at bounding box center [592, 194] width 7 height 5
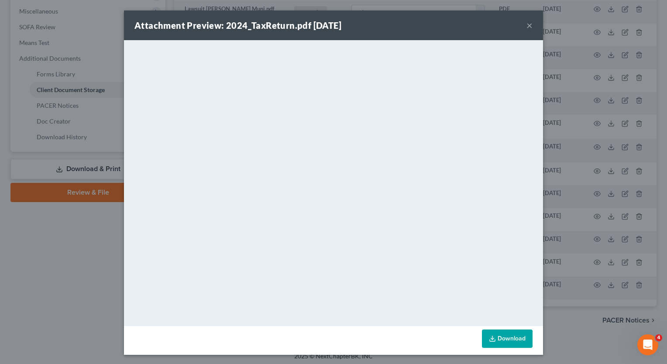
click at [527, 27] on button "×" at bounding box center [529, 25] width 6 height 10
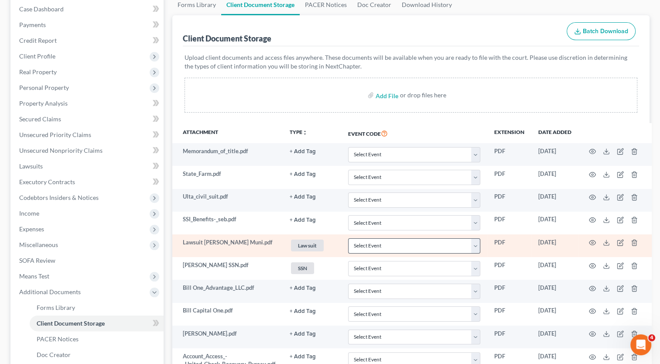
scroll to position [105, 0]
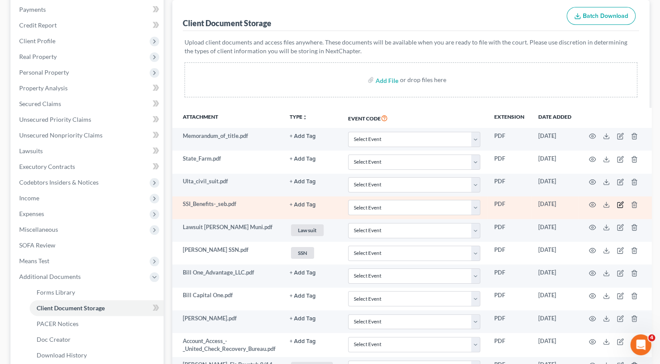
click at [622, 203] on icon "button" at bounding box center [621, 204] width 4 height 4
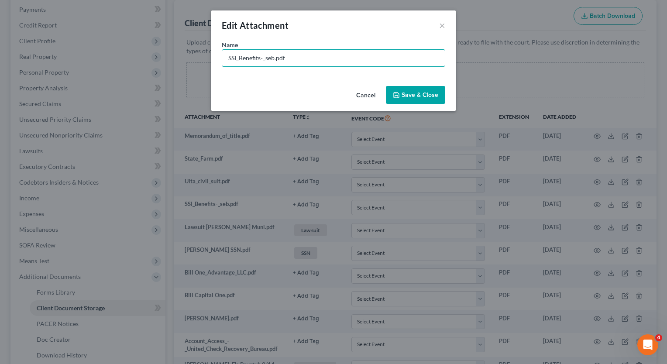
drag, startPoint x: 274, startPoint y: 57, endPoint x: 190, endPoint y: 34, distance: 86.6
click at [189, 51] on div "Edit Attachment × Name * SSI_Benefits-_seb.pdf Cancel Save & Close" at bounding box center [333, 182] width 667 height 364
type input "SSI for Son.pdf"
click at [428, 93] on span "Save & Close" at bounding box center [419, 94] width 37 height 7
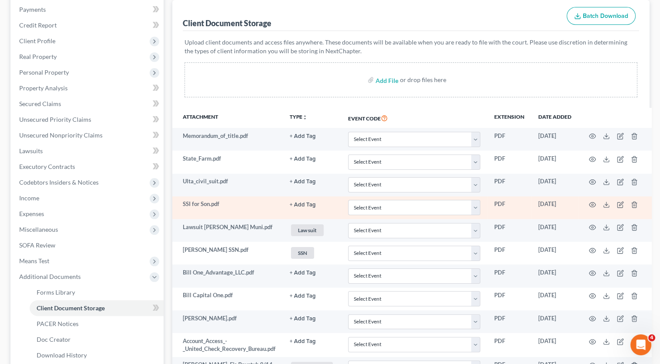
click at [305, 203] on button "+ Add Tag" at bounding box center [303, 205] width 26 height 6
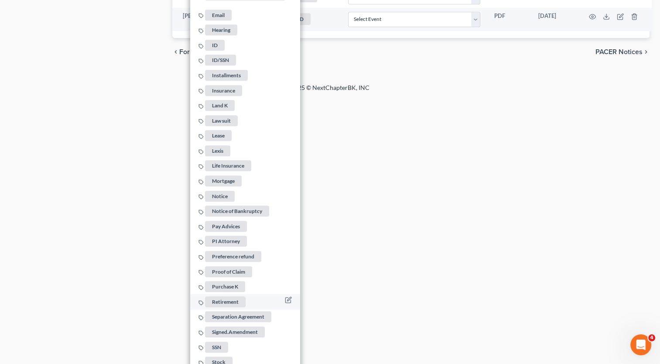
scroll to position [628, 0]
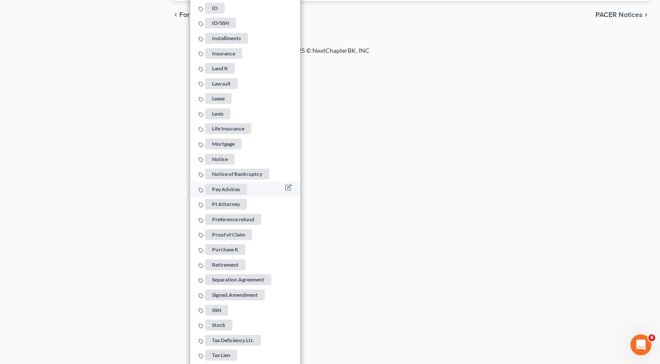
click at [236, 184] on span "Pay Advices" at bounding box center [226, 189] width 42 height 11
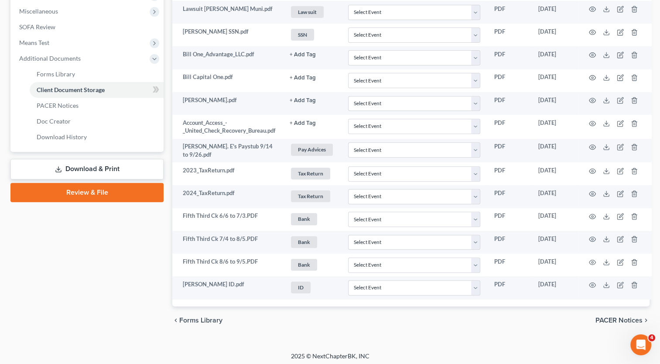
scroll to position [61, 0]
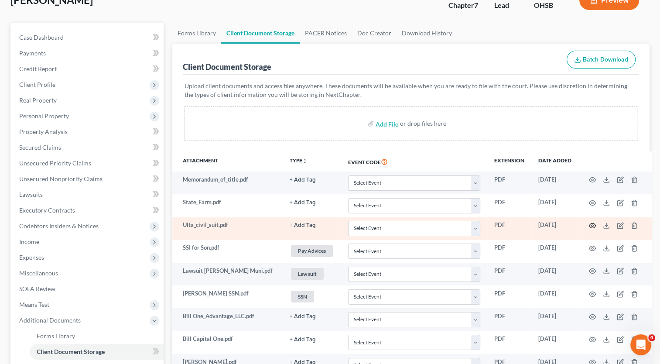
click at [596, 226] on icon "button" at bounding box center [592, 225] width 7 height 7
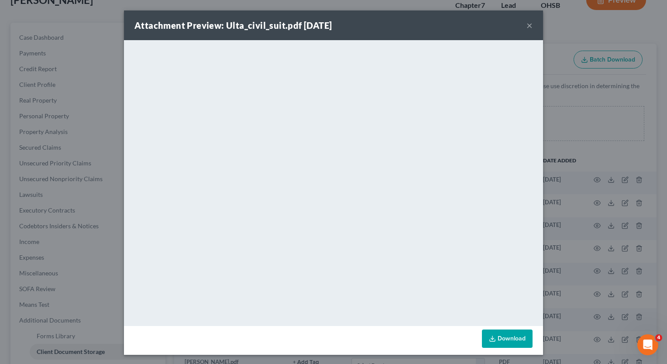
click at [526, 27] on button "×" at bounding box center [529, 25] width 6 height 10
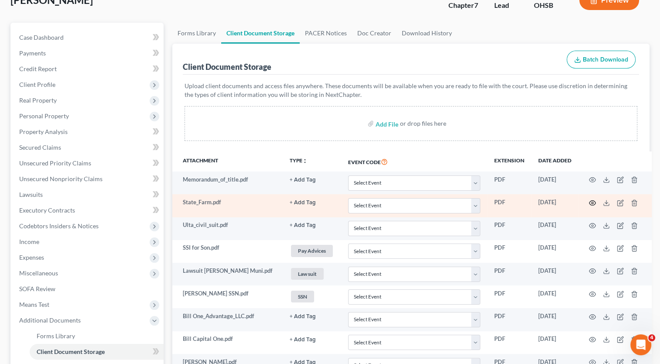
click at [593, 202] on icon "button" at bounding box center [592, 202] width 7 height 7
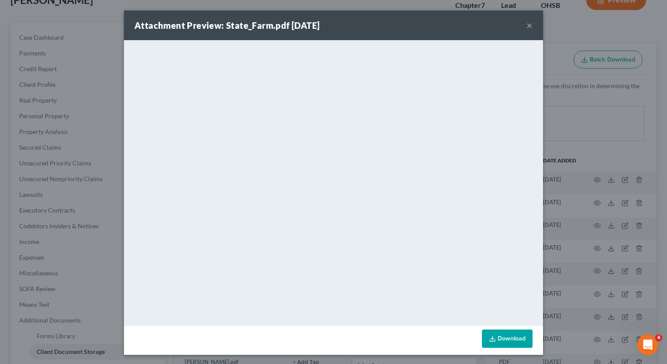
click at [526, 25] on button "×" at bounding box center [529, 25] width 6 height 10
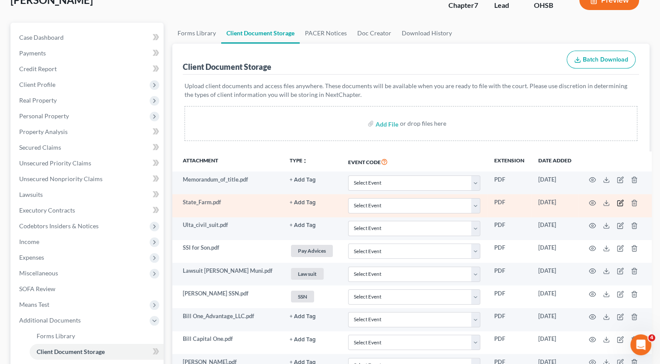
click at [621, 200] on icon "button" at bounding box center [620, 202] width 7 height 7
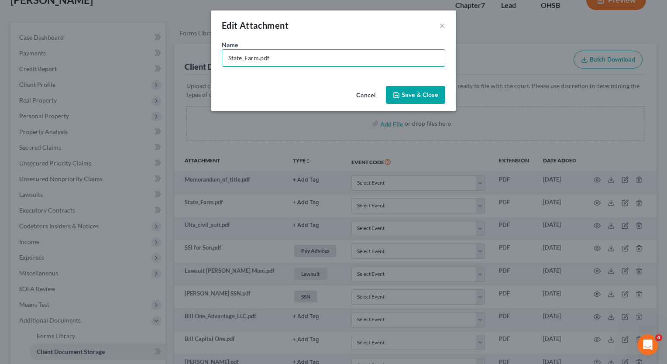
drag, startPoint x: 258, startPoint y: 57, endPoint x: 172, endPoint y: 45, distance: 87.1
click at [175, 57] on div "Edit Attachment × Name * State_Farm.pdf Cancel Save & Close" at bounding box center [333, 182] width 667 height 364
type input "Car Insurance.pdf"
click at [418, 96] on span "Save & Close" at bounding box center [419, 94] width 37 height 7
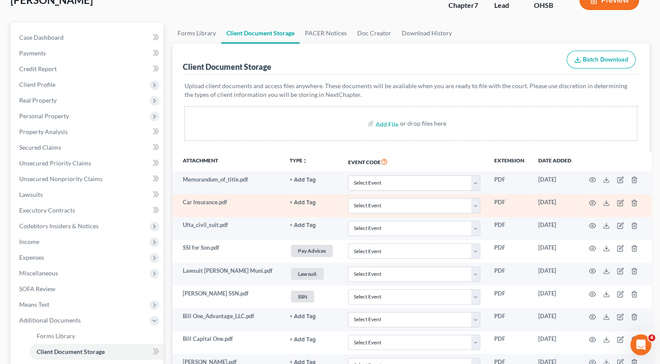
click at [310, 205] on button "+ Add Tag" at bounding box center [303, 203] width 26 height 6
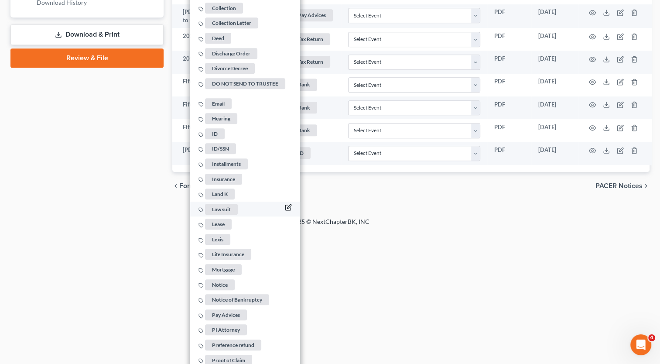
scroll to position [454, 0]
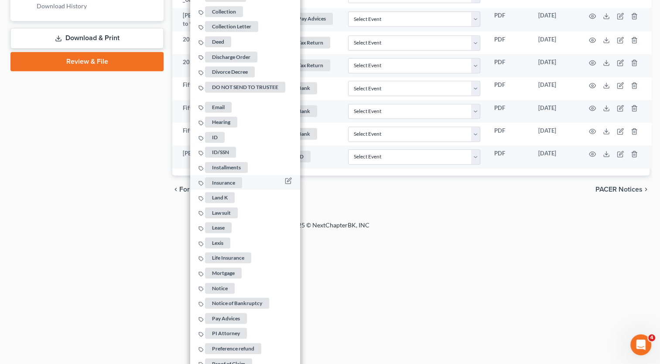
click at [236, 177] on span "Insurance" at bounding box center [223, 182] width 37 height 11
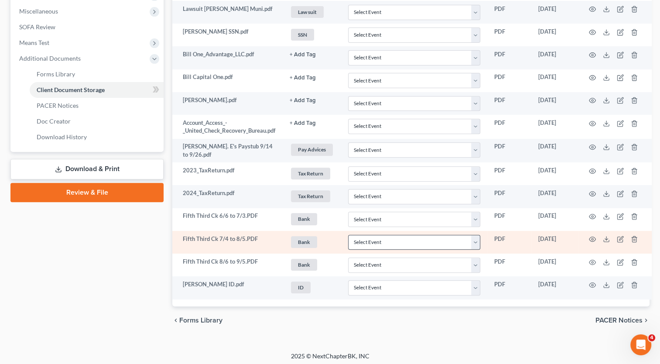
scroll to position [61, 0]
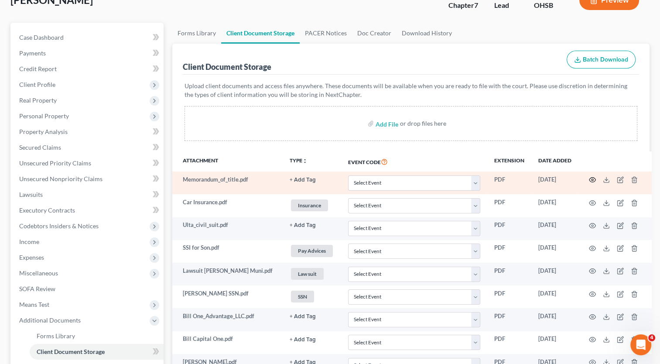
click at [592, 178] on icon "button" at bounding box center [592, 179] width 7 height 7
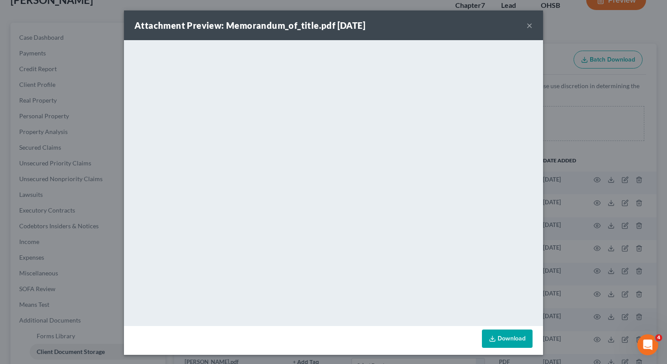
click at [526, 25] on button "×" at bounding box center [529, 25] width 6 height 10
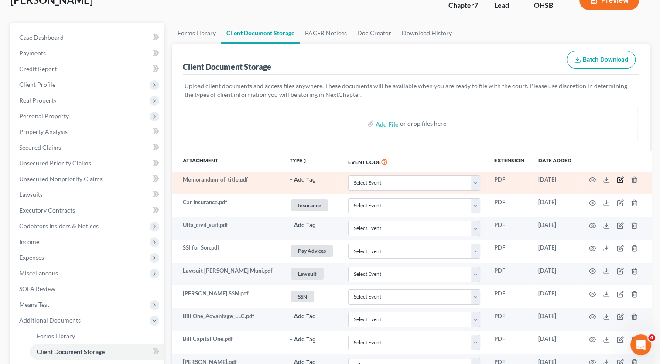
click at [621, 180] on icon "button" at bounding box center [621, 179] width 4 height 4
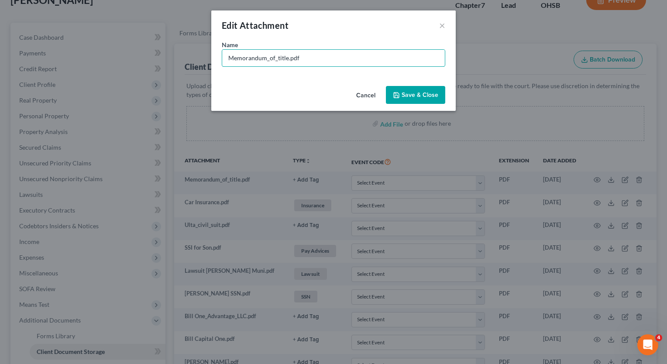
drag, startPoint x: 288, startPoint y: 58, endPoint x: 141, endPoint y: 29, distance: 149.6
click at [142, 39] on div "Edit Attachment × Name * Memorandum_of_title.pdf Cancel Save & Close" at bounding box center [333, 182] width 667 height 364
type input "Vehicle Title.pdf"
click at [421, 95] on span "Save & Close" at bounding box center [419, 94] width 37 height 7
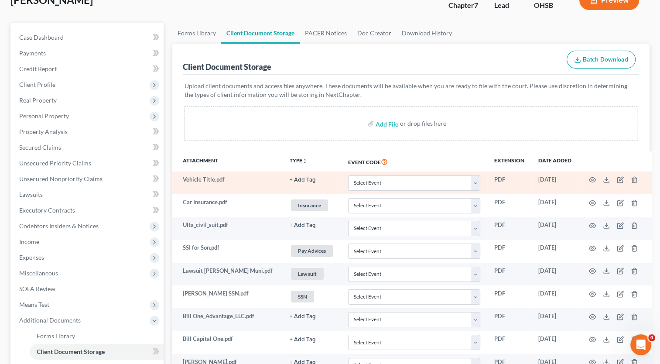
click at [310, 178] on button "+ Add Tag" at bounding box center [303, 180] width 26 height 6
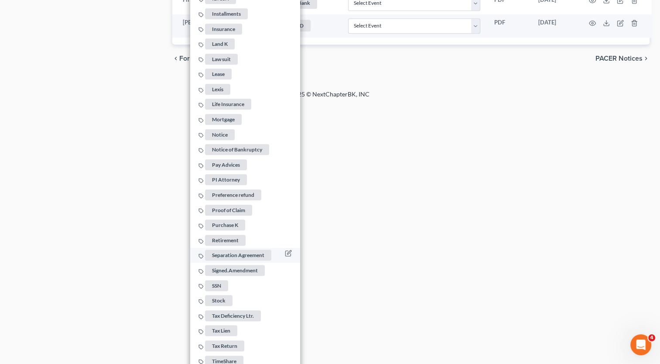
scroll to position [612, 0]
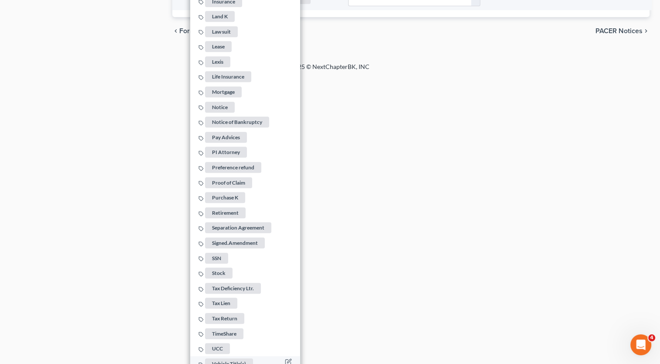
click at [227, 358] on span "Vehicle Title(s)" at bounding box center [229, 363] width 48 height 11
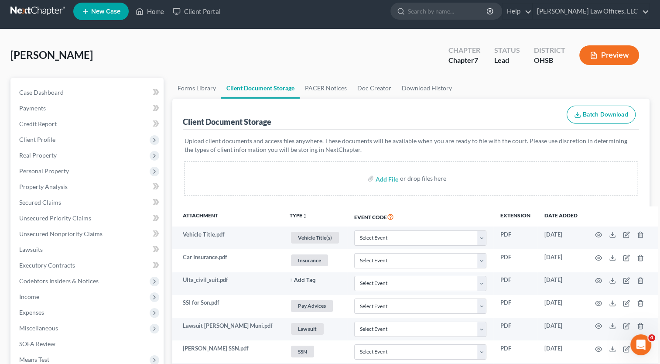
scroll to position [0, 0]
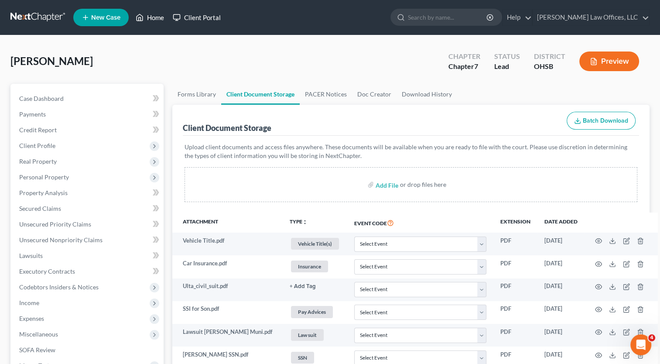
drag, startPoint x: 159, startPoint y: 18, endPoint x: 176, endPoint y: 22, distance: 17.8
click at [159, 18] on link "Home" at bounding box center [149, 18] width 37 height 16
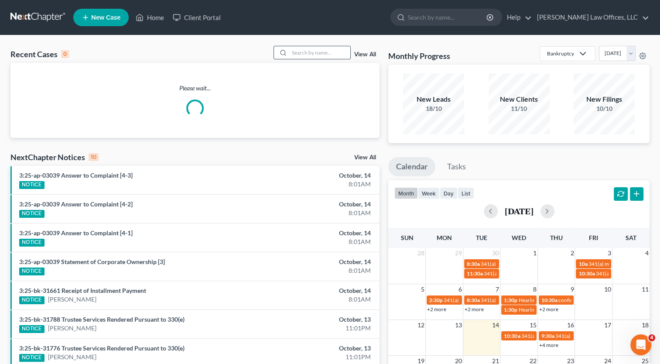
click at [335, 53] on input "search" at bounding box center [319, 52] width 61 height 13
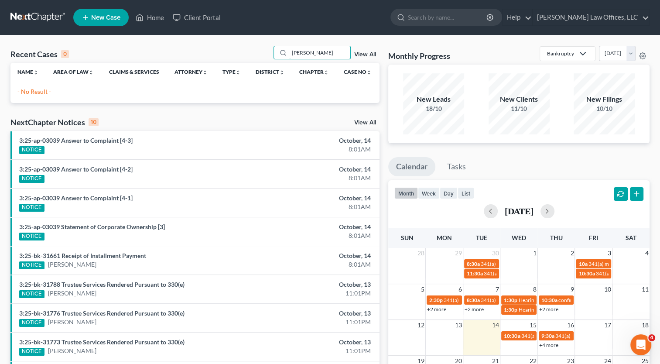
drag, startPoint x: 324, startPoint y: 53, endPoint x: 235, endPoint y: 44, distance: 89.5
click at [235, 44] on div "Recent Cases 0 [PERSON_NAME] View All Name unfold_more expand_more expand_less …" at bounding box center [330, 261] width 660 height 453
type input "[PERSON_NAME]"
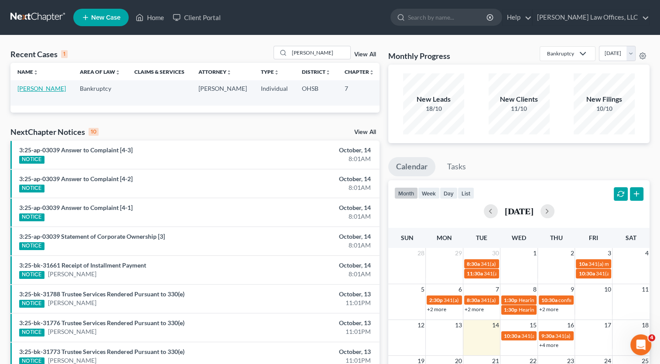
click at [26, 88] on link "[PERSON_NAME]" at bounding box center [41, 88] width 48 height 7
select select "0"
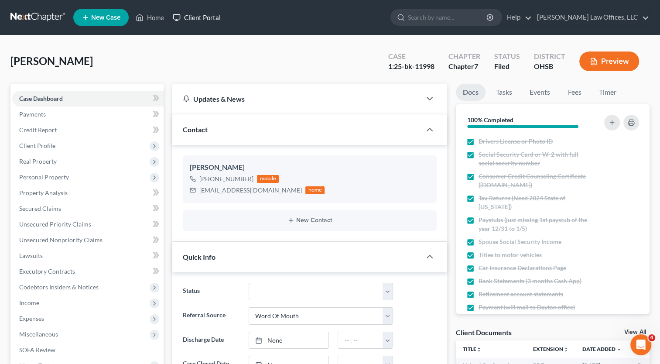
click at [211, 17] on link "Client Portal" at bounding box center [196, 18] width 57 height 16
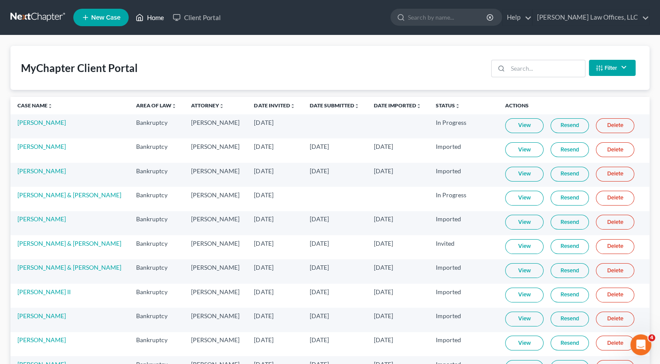
click at [156, 19] on link "Home" at bounding box center [149, 18] width 37 height 16
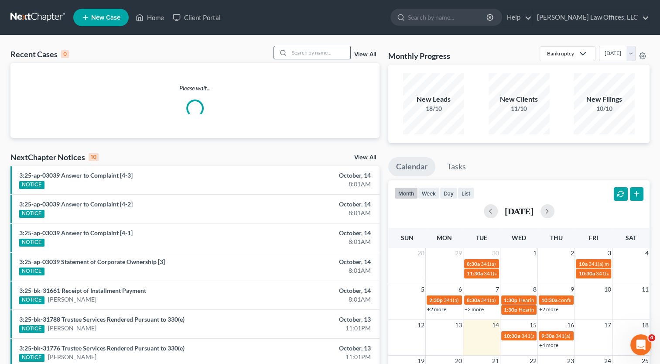
click at [317, 51] on input "search" at bounding box center [319, 52] width 61 height 13
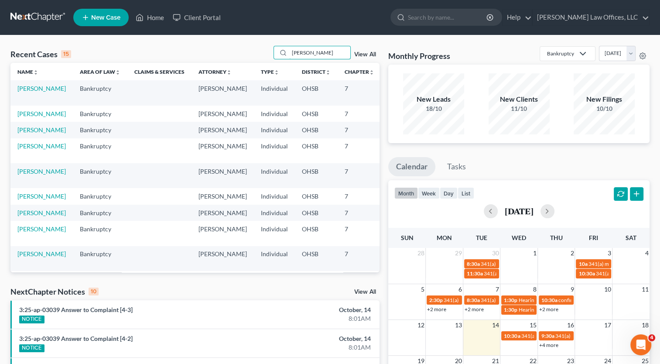
type input "[PERSON_NAME]"
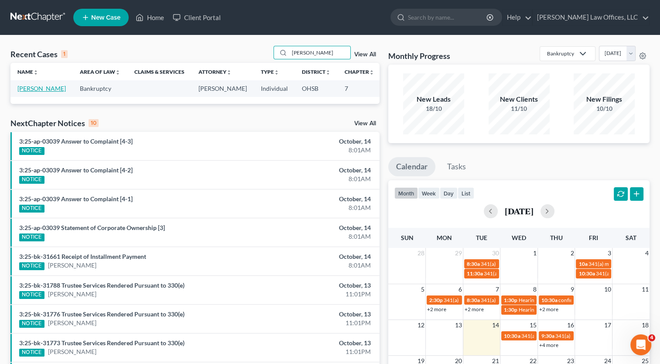
click at [25, 90] on link "[PERSON_NAME]" at bounding box center [41, 88] width 48 height 7
select select "3"
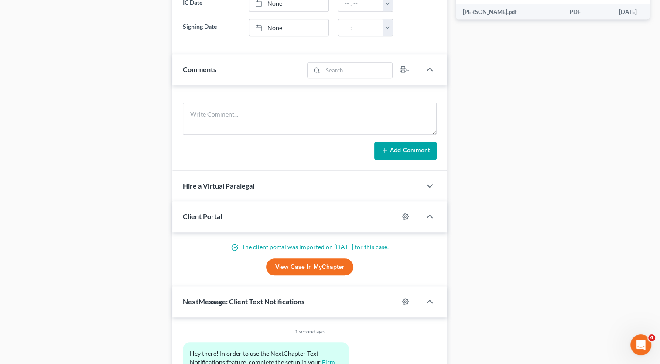
scroll to position [562, 0]
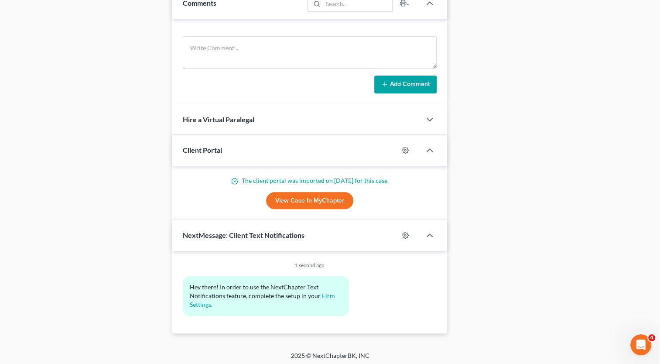
click at [313, 196] on link "View Case in MyChapter" at bounding box center [309, 200] width 87 height 17
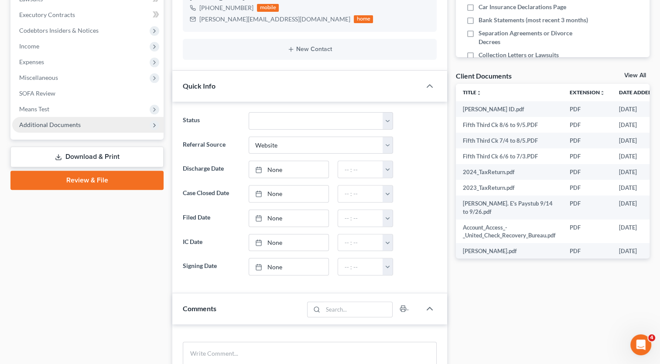
click at [34, 125] on span "Additional Documents" at bounding box center [50, 124] width 62 height 7
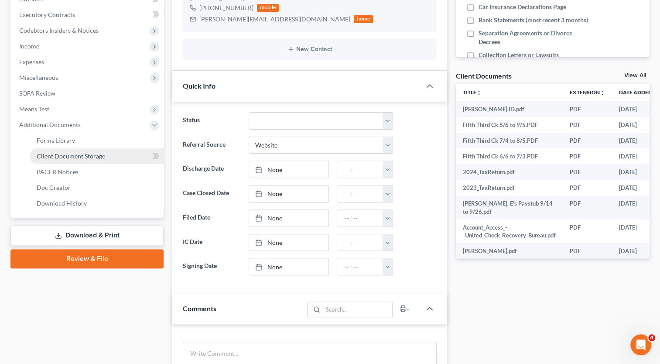
click at [60, 156] on span "Client Document Storage" at bounding box center [71, 155] width 68 height 7
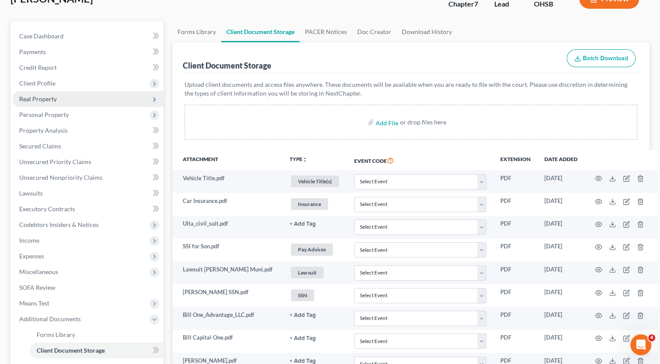
scroll to position [17, 0]
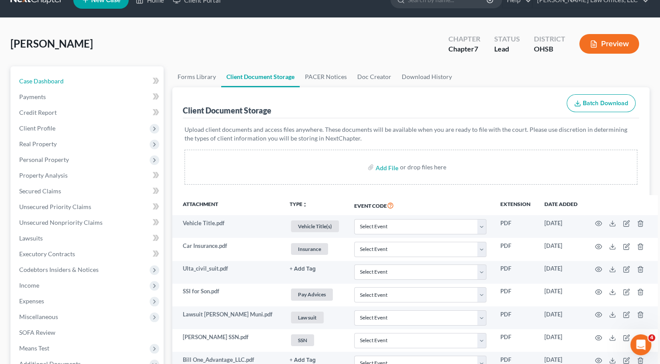
drag, startPoint x: 48, startPoint y: 81, endPoint x: 666, endPoint y: 181, distance: 625.9
click at [48, 81] on span "Case Dashboard" at bounding box center [41, 80] width 45 height 7
select select "3"
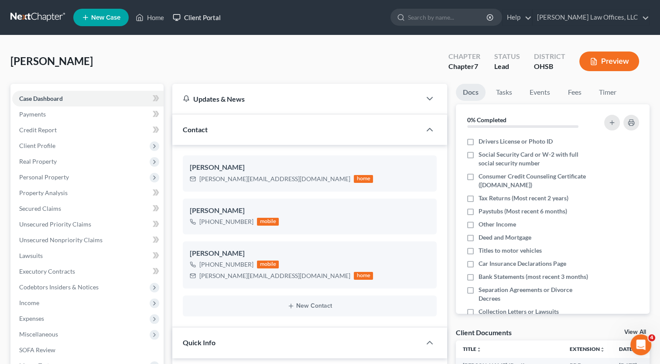
click at [199, 18] on link "Client Portal" at bounding box center [196, 18] width 57 height 16
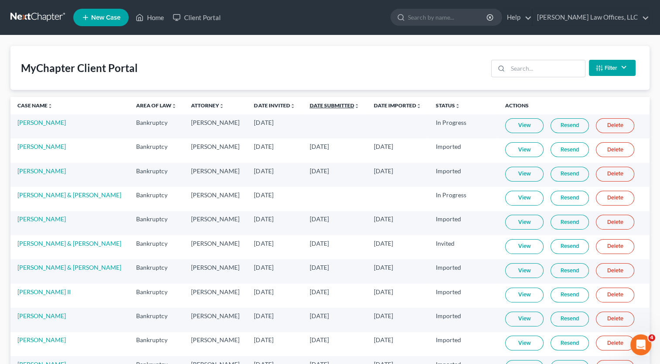
click at [322, 107] on link "Date Submitted unfold_more expand_more expand_less" at bounding box center [334, 105] width 50 height 7
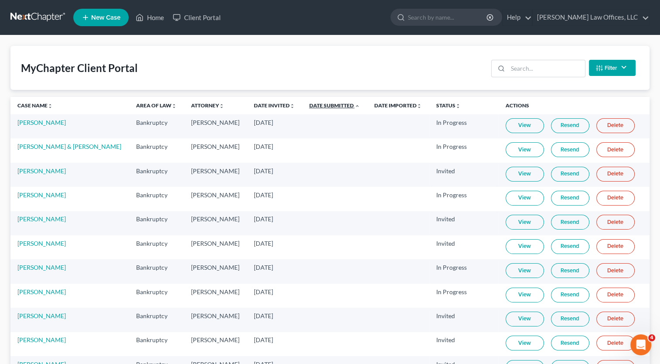
click at [322, 107] on link "Date Submitted unfold_more expand_more expand_less" at bounding box center [334, 105] width 51 height 7
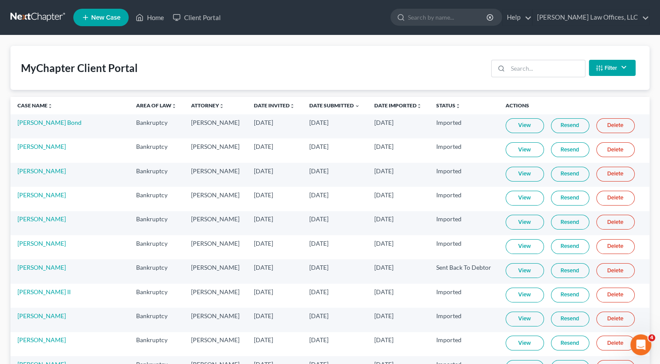
click at [520, 205] on link "View" at bounding box center [525, 198] width 38 height 15
click at [156, 18] on link "Home" at bounding box center [149, 18] width 37 height 16
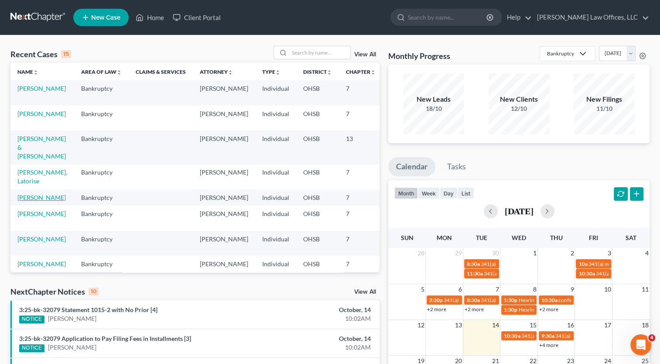
click at [28, 194] on link "[PERSON_NAME]" at bounding box center [41, 197] width 48 height 7
select select "3"
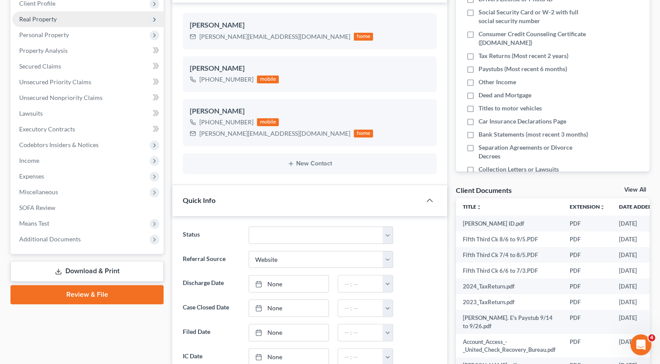
scroll to position [175, 0]
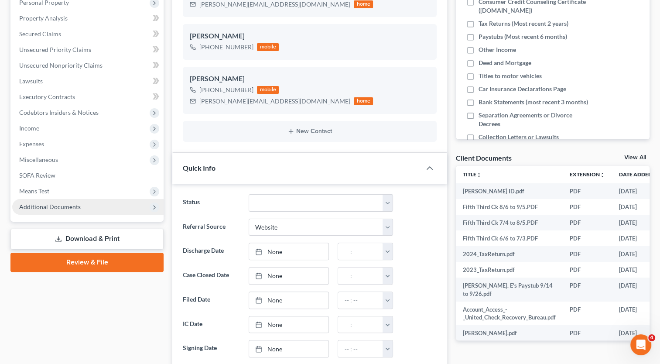
click at [64, 205] on span "Additional Documents" at bounding box center [50, 206] width 62 height 7
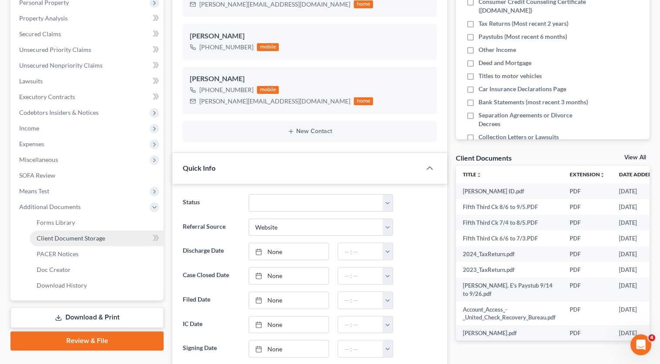
click at [76, 239] on span "Client Document Storage" at bounding box center [71, 237] width 68 height 7
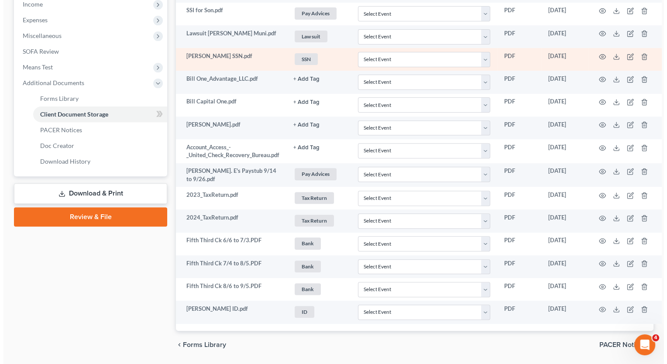
scroll to position [305, 0]
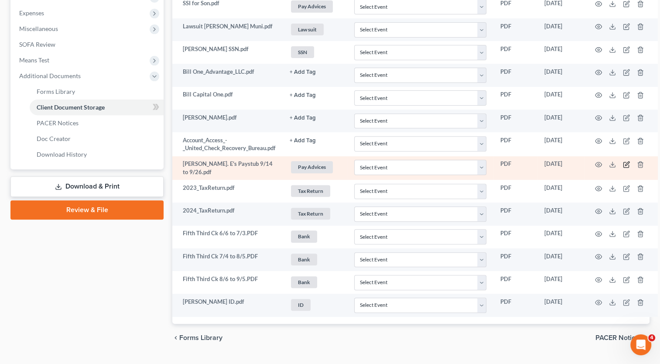
click at [627, 162] on icon "button" at bounding box center [626, 164] width 7 height 7
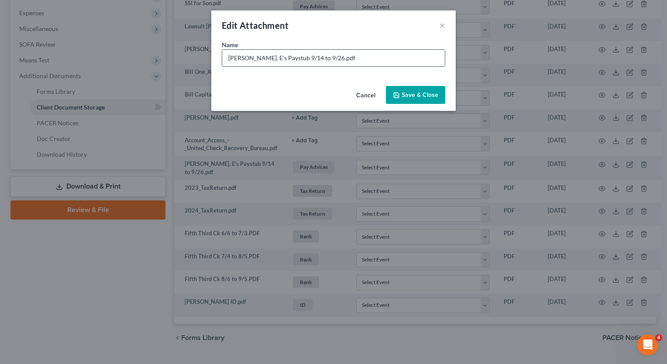
click at [325, 57] on input "[PERSON_NAME]. E's Paystub 9/14 to 9/26.pdf" at bounding box center [333, 58] width 223 height 17
type input "[PERSON_NAME]. E's Paystub 9/14 to 9/26 (just started, no paystubs in prior 6 m…"
click at [426, 94] on span "Save & Close" at bounding box center [419, 94] width 37 height 7
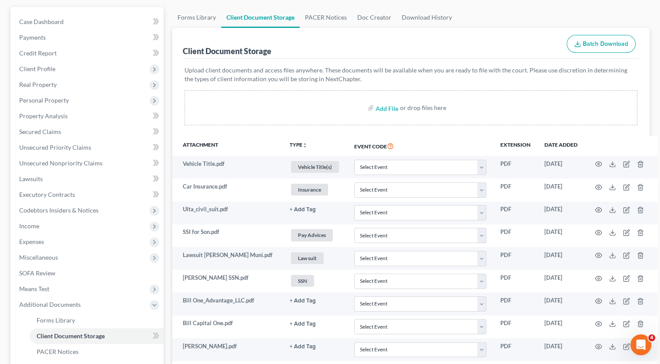
scroll to position [0, 0]
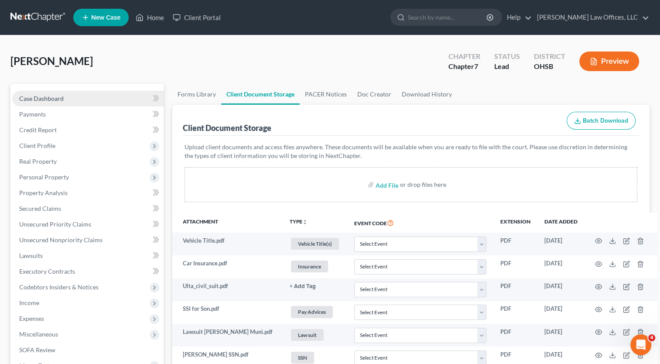
click at [34, 99] on span "Case Dashboard" at bounding box center [41, 98] width 45 height 7
select select "3"
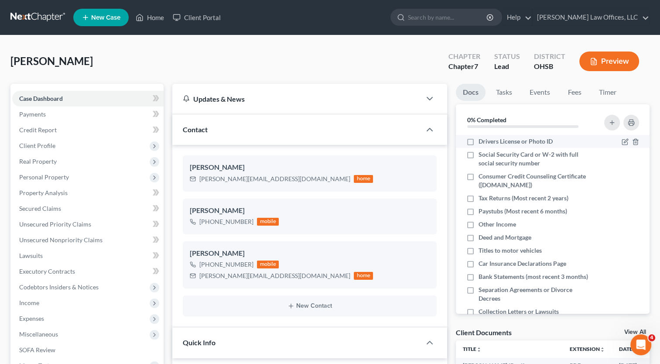
click at [479, 139] on label "Drivers License or Photo ID" at bounding box center [516, 141] width 74 height 9
click at [482, 139] on input "Drivers License or Photo ID" at bounding box center [485, 140] width 6 height 6
checkbox input "true"
click at [479, 154] on label "Social Security Card or W-2 with full social security number" at bounding box center [536, 158] width 115 height 17
click at [482, 154] on input "Social Security Card or W-2 with full social security number" at bounding box center [485, 153] width 6 height 6
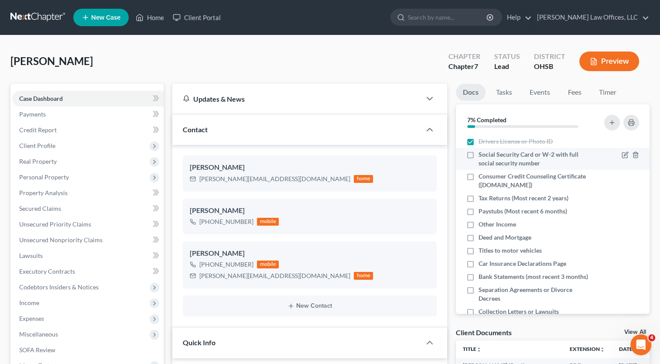
checkbox input "true"
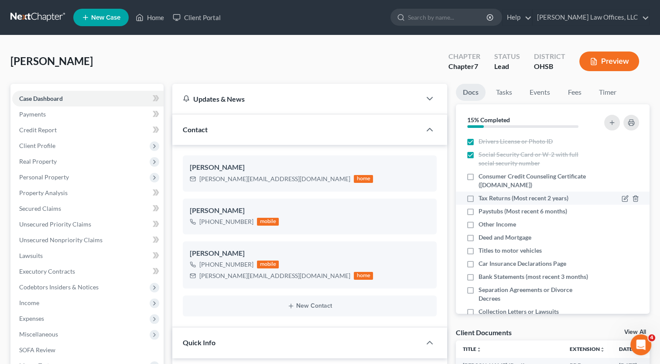
click at [479, 196] on label "Tax Returns (Most recent 2 years)" at bounding box center [524, 198] width 90 height 9
click at [482, 196] on input "Tax Returns (Most recent 2 years)" at bounding box center [485, 197] width 6 height 6
checkbox input "true"
click at [479, 223] on label "Other Income" at bounding box center [498, 224] width 38 height 9
click at [482, 223] on input "Other Income" at bounding box center [485, 223] width 6 height 6
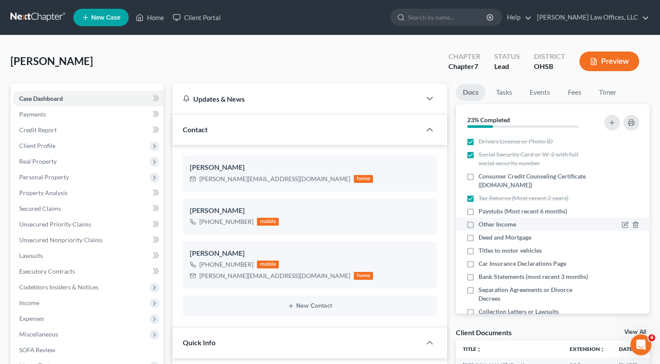
checkbox input "true"
click at [479, 250] on label "Titles to motor vehicles" at bounding box center [510, 250] width 63 height 9
click at [482, 250] on input "Titles to motor vehicles" at bounding box center [485, 249] width 6 height 6
checkbox input "true"
click at [479, 264] on label "Car Insurance Declarations Page" at bounding box center [523, 263] width 88 height 9
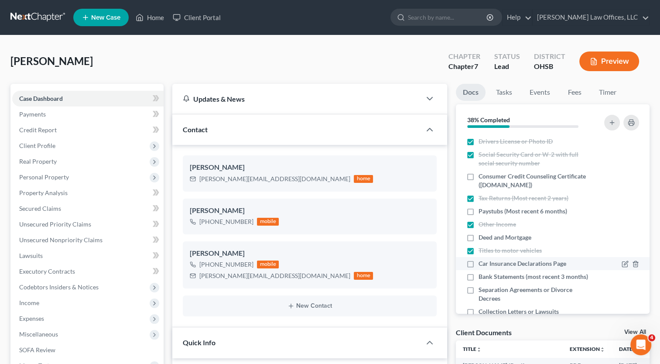
click at [482, 264] on input "Car Insurance Declarations Page" at bounding box center [485, 262] width 6 height 6
checkbox input "true"
click at [479, 277] on label "Bank Statements (most recent 3 months)" at bounding box center [534, 276] width 110 height 9
click at [482, 277] on input "Bank Statements (most recent 3 months)" at bounding box center [485, 275] width 6 height 6
checkbox input "true"
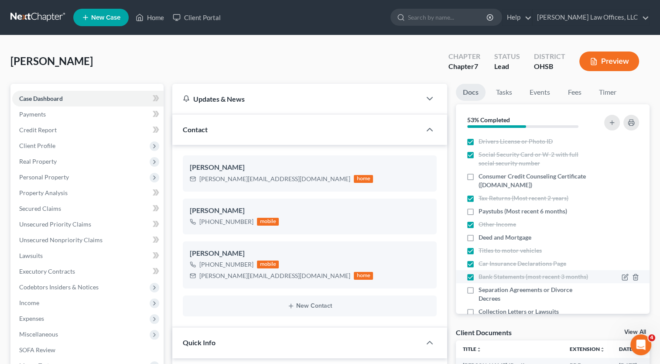
scroll to position [40, 0]
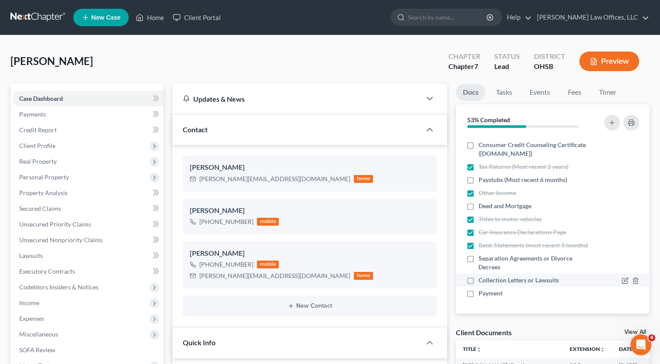
click at [479, 280] on label "Collection Letters or Lawsuits" at bounding box center [519, 280] width 80 height 9
click at [482, 280] on input "Collection Letters or Lawsuits" at bounding box center [485, 279] width 6 height 6
checkbox input "true"
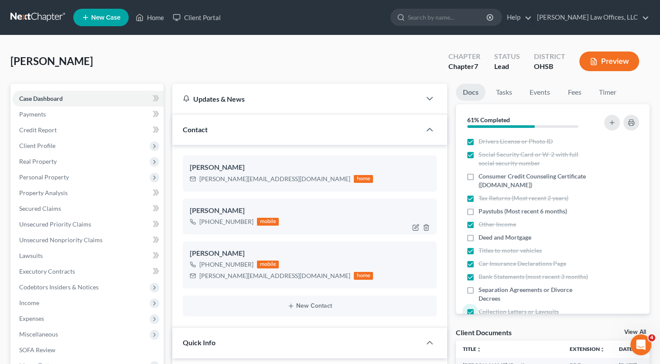
scroll to position [0, 0]
click at [150, 18] on link "Home" at bounding box center [149, 18] width 37 height 16
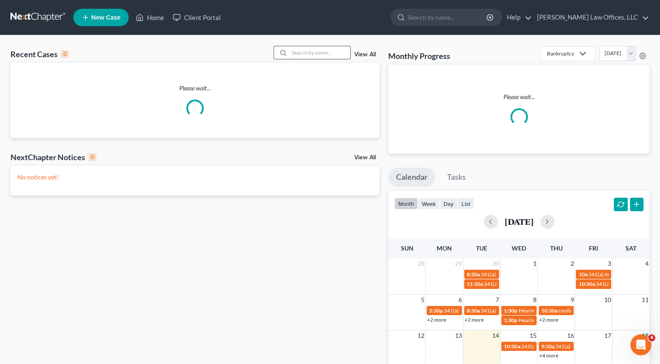
click at [340, 51] on input "search" at bounding box center [319, 52] width 61 height 13
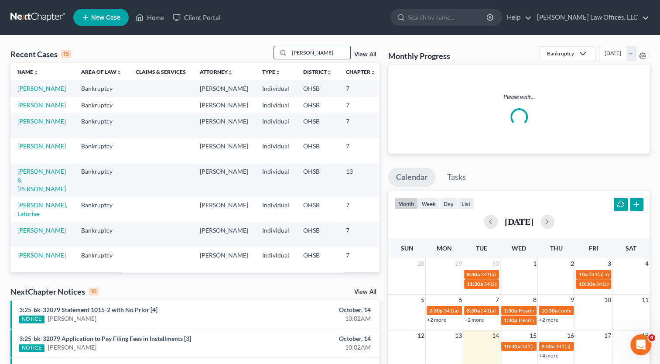
type input "[PERSON_NAME]"
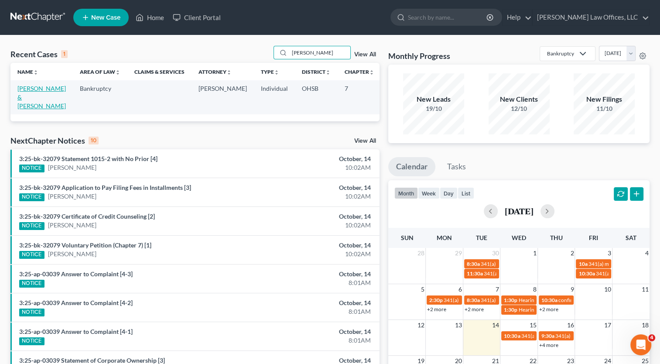
click at [27, 90] on link "[PERSON_NAME] & [PERSON_NAME]" at bounding box center [41, 97] width 48 height 25
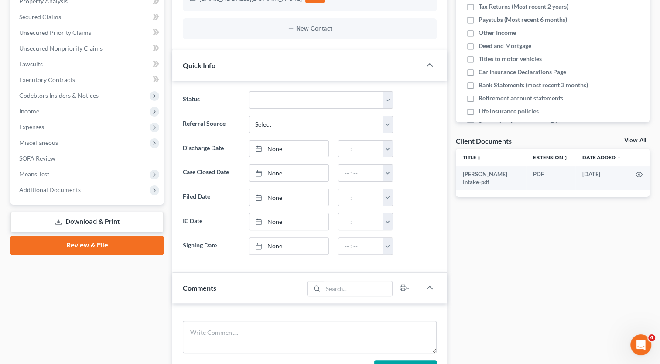
scroll to position [218, 0]
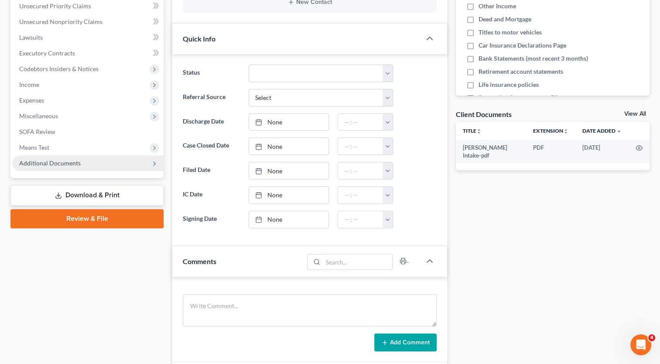
click at [56, 161] on span "Additional Documents" at bounding box center [50, 162] width 62 height 7
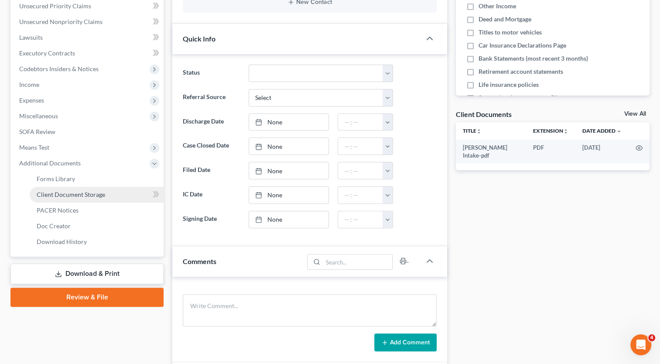
click at [64, 192] on span "Client Document Storage" at bounding box center [71, 194] width 68 height 7
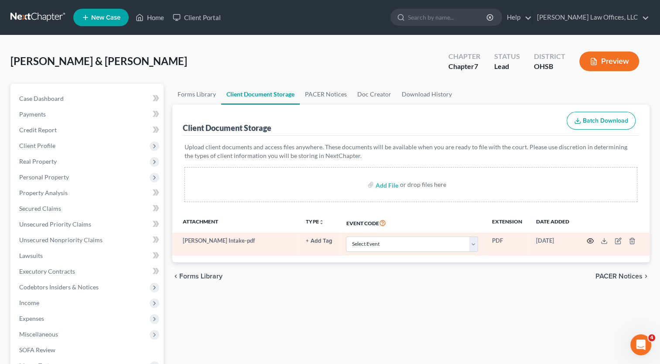
click at [589, 238] on icon "button" at bounding box center [590, 240] width 7 height 7
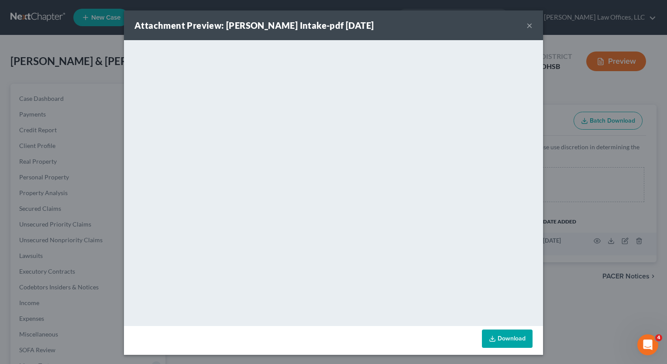
click at [526, 26] on button "×" at bounding box center [529, 25] width 6 height 10
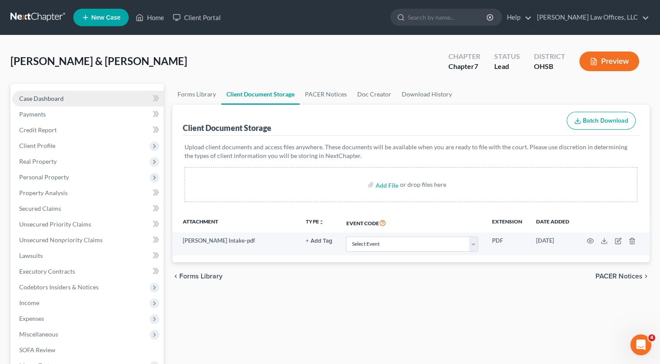
click at [64, 100] on link "Case Dashboard" at bounding box center [87, 99] width 151 height 16
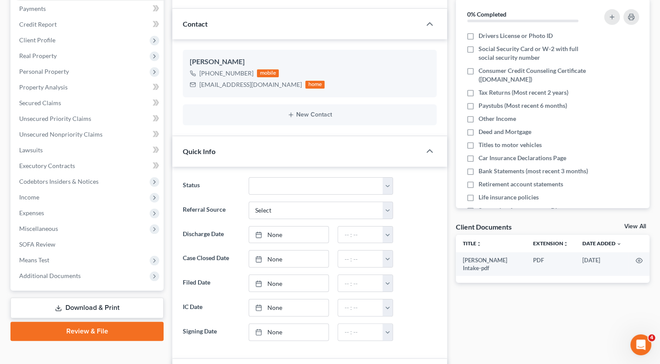
scroll to position [4, 0]
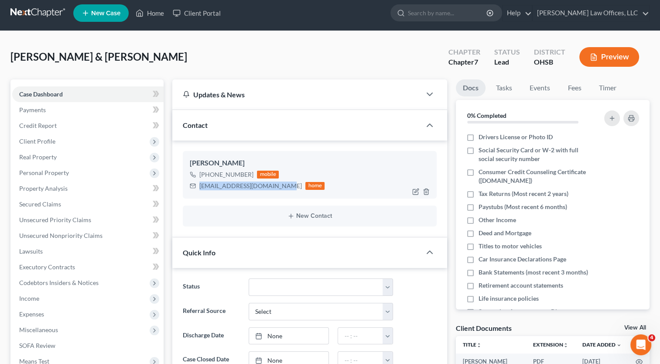
drag, startPoint x: 277, startPoint y: 186, endPoint x: 199, endPoint y: 186, distance: 78.1
click at [199, 186] on div "[EMAIL_ADDRESS][DOMAIN_NAME]" at bounding box center [250, 185] width 103 height 9
drag, startPoint x: 200, startPoint y: 186, endPoint x: 209, endPoint y: 185, distance: 8.7
copy div "[EMAIL_ADDRESS][DOMAIN_NAME]"
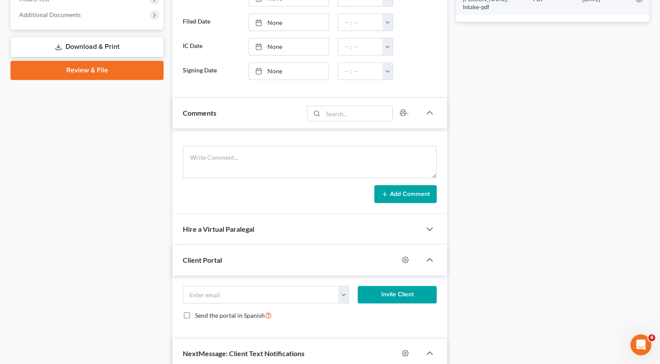
scroll to position [484, 0]
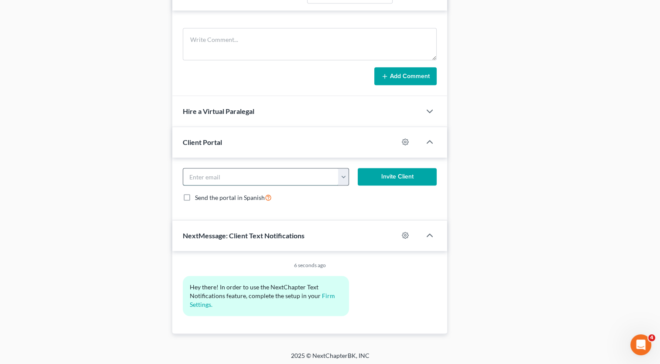
paste input "[EMAIL_ADDRESS][DOMAIN_NAME]"
type input "[EMAIL_ADDRESS][DOMAIN_NAME]"
click at [390, 173] on button "Invite Client" at bounding box center [397, 176] width 79 height 17
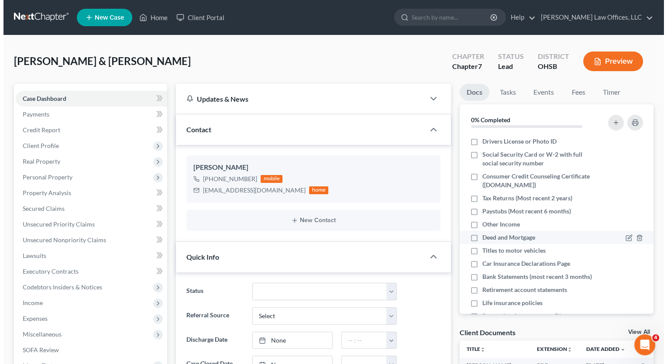
scroll to position [66, 0]
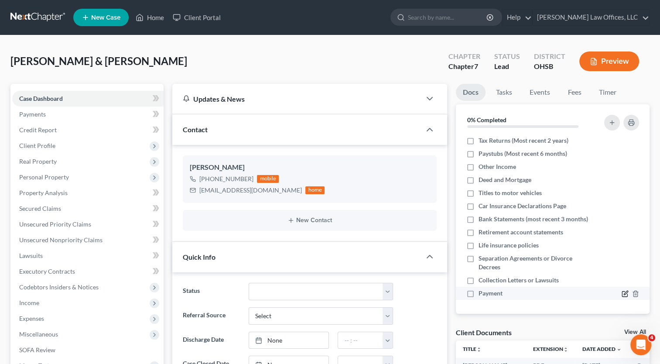
click at [622, 292] on icon "button" at bounding box center [625, 293] width 7 height 7
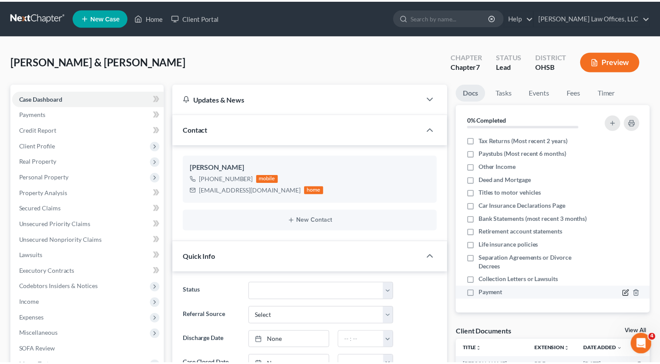
scroll to position [58, 0]
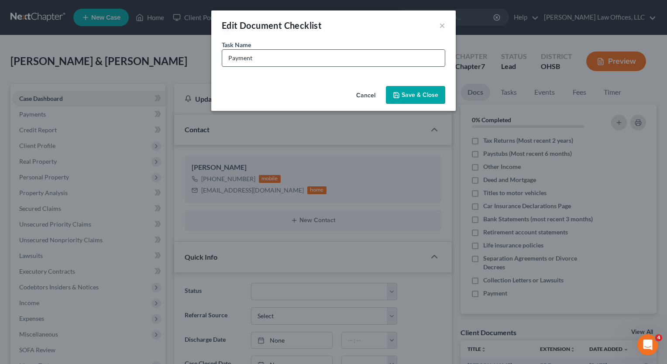
click at [285, 60] on input "Payment" at bounding box center [333, 58] width 223 height 17
type input "Payment (Paid $1,013 on [DATE] via Official Check)"
click at [405, 93] on button "Save & Close" at bounding box center [415, 95] width 59 height 18
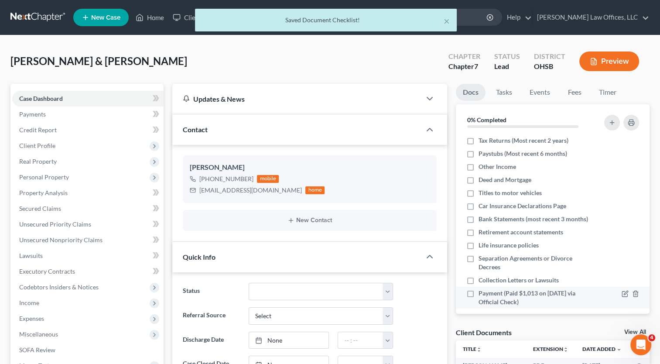
click at [479, 302] on label "Payment (Paid $1,013 on [DATE] via Official Check)" at bounding box center [536, 297] width 115 height 17
click at [482, 294] on input "Payment (Paid $1,013 on [DATE] via Official Check)" at bounding box center [485, 292] width 6 height 6
checkbox input "true"
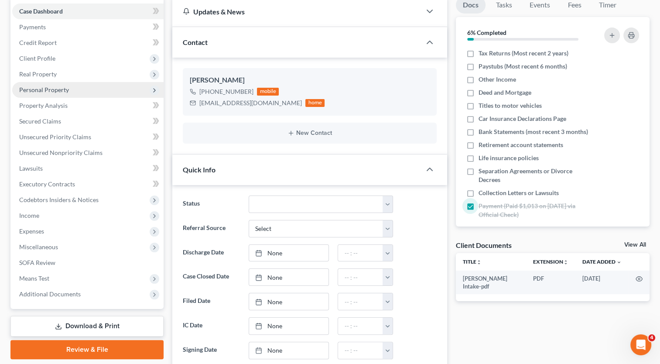
scroll to position [0, 0]
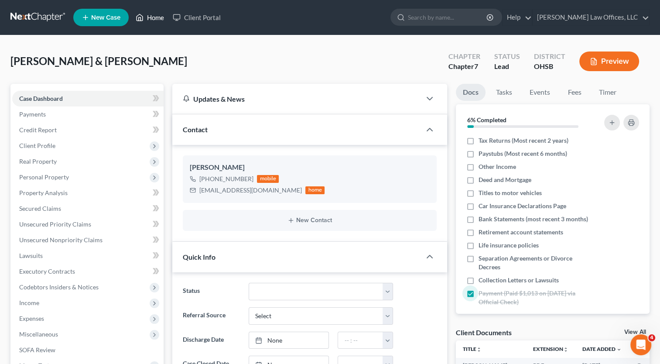
click at [161, 16] on link "Home" at bounding box center [149, 18] width 37 height 16
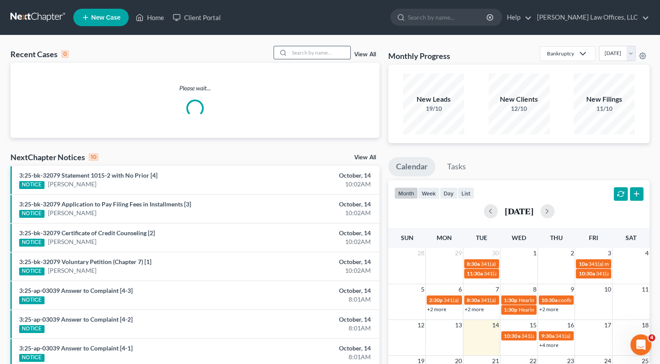
click at [312, 54] on input "search" at bounding box center [319, 52] width 61 height 13
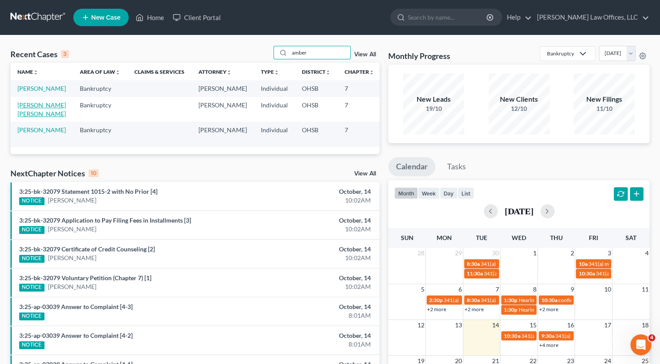
type input "amber"
click at [23, 112] on link "[PERSON_NAME] [PERSON_NAME]" at bounding box center [41, 109] width 48 height 16
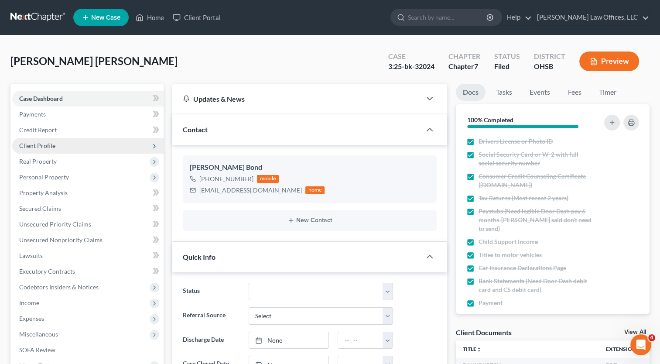
click at [27, 147] on span "Client Profile" at bounding box center [37, 145] width 36 height 7
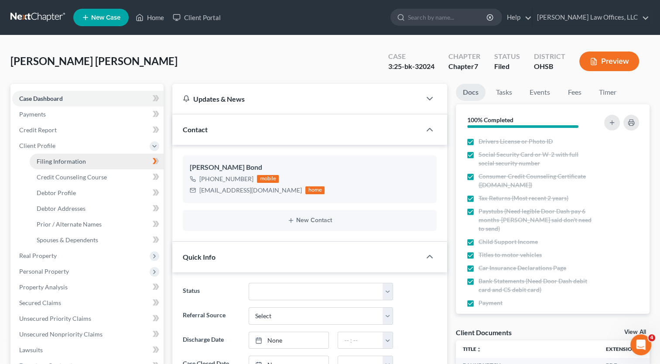
click at [38, 161] on span "Filing Information" at bounding box center [61, 160] width 49 height 7
select select "1"
select select "0"
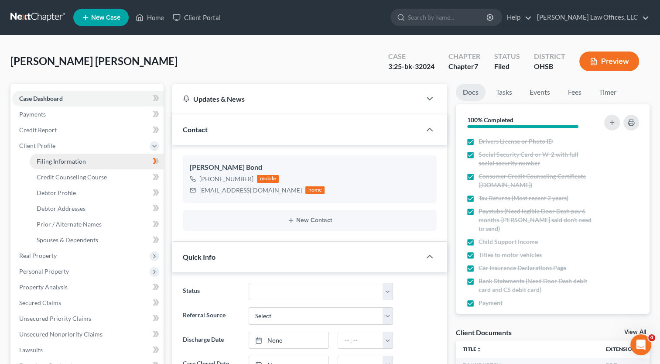
select select "36"
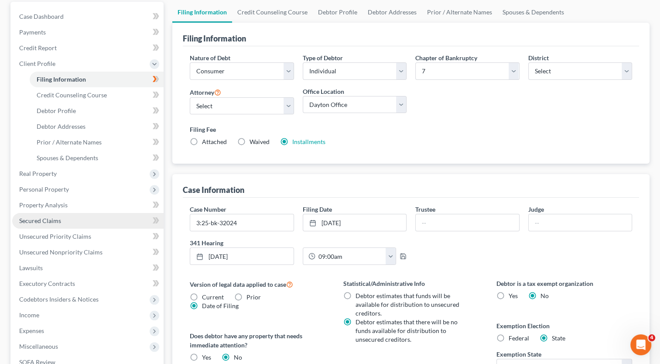
scroll to position [87, 0]
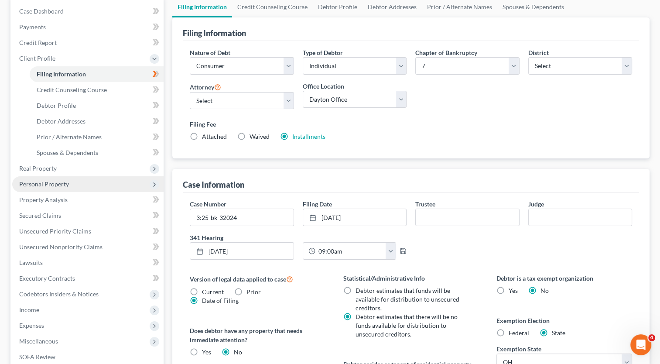
click at [43, 184] on span "Personal Property" at bounding box center [44, 183] width 50 height 7
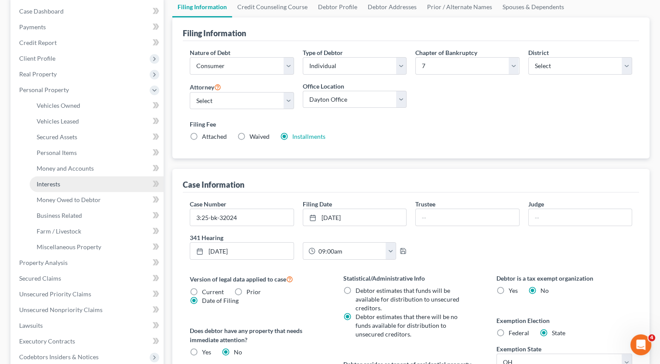
click at [56, 183] on span "Interests" at bounding box center [49, 183] width 24 height 7
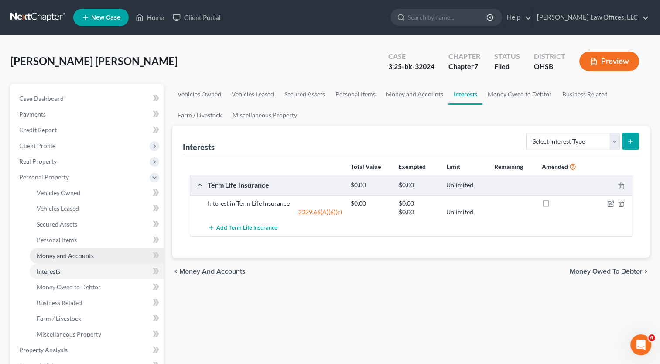
click at [56, 253] on span "Money and Accounts" at bounding box center [65, 255] width 57 height 7
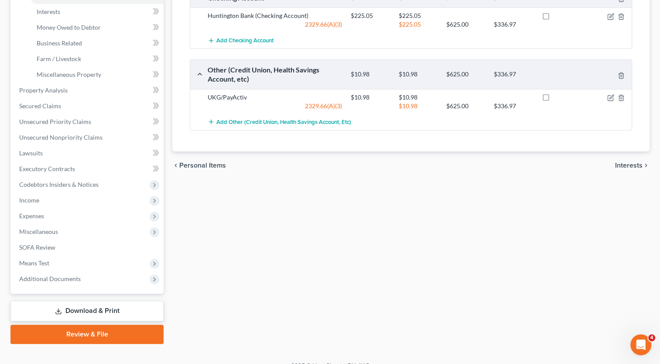
scroll to position [272, 0]
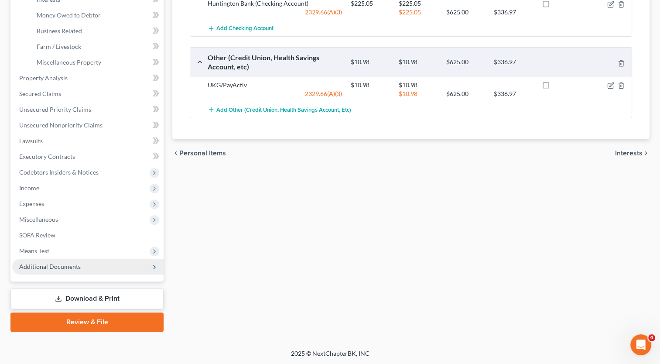
click at [58, 268] on span "Additional Documents" at bounding box center [50, 266] width 62 height 7
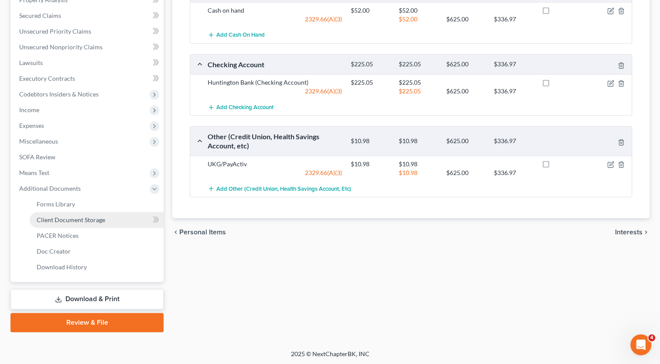
click at [82, 219] on span "Client Document Storage" at bounding box center [71, 219] width 68 height 7
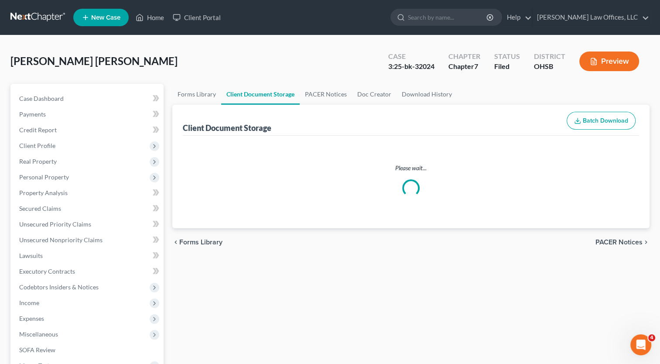
select select "7"
select select "52"
select select "37"
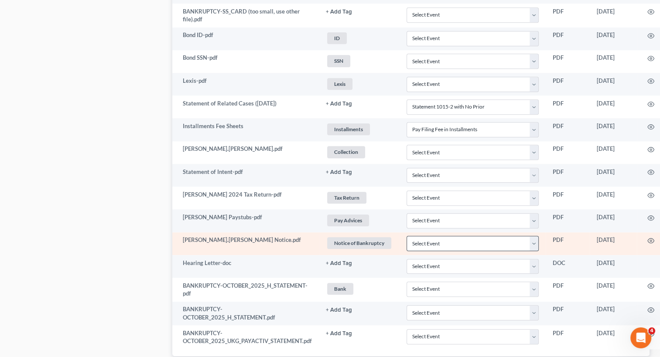
scroll to position [900, 0]
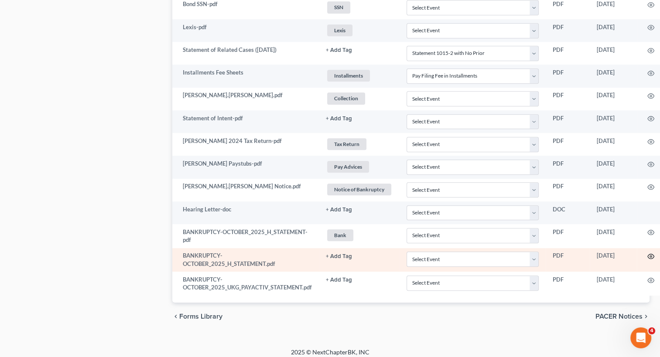
click at [652, 253] on icon "button" at bounding box center [650, 256] width 7 height 7
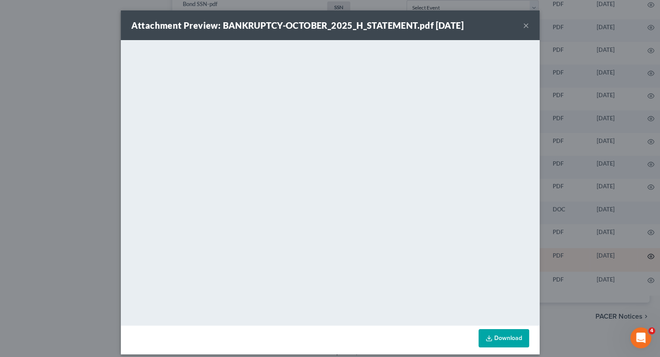
scroll to position [894, 0]
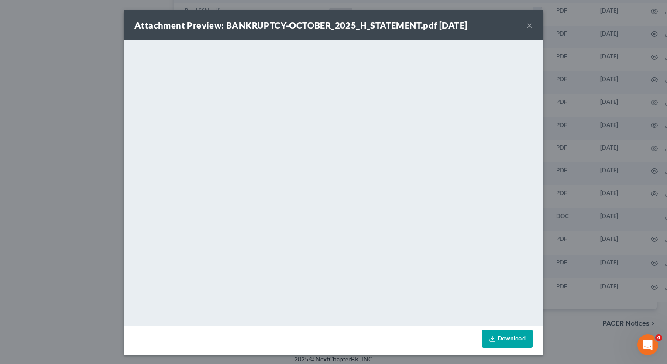
click at [526, 25] on button "×" at bounding box center [529, 25] width 6 height 10
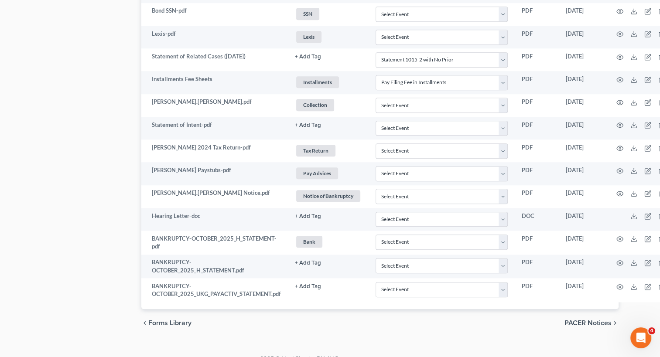
scroll to position [894, 50]
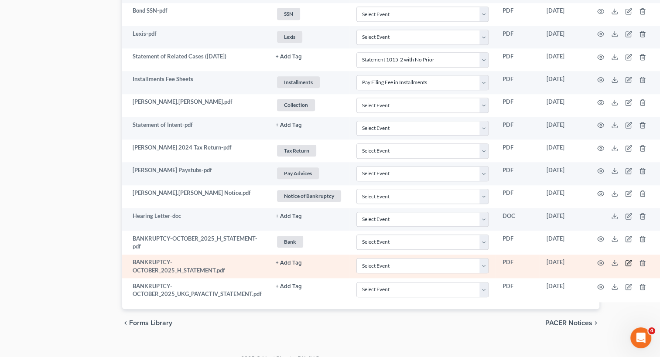
click at [628, 260] on icon "button" at bounding box center [628, 263] width 7 height 7
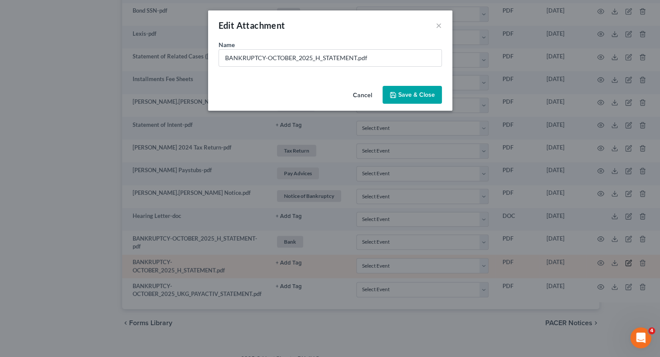
scroll to position [894, 45]
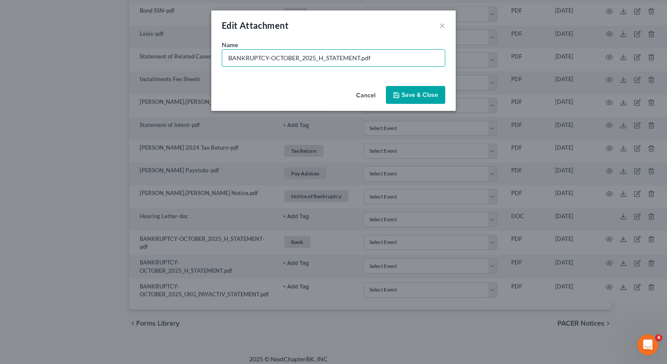
drag, startPoint x: 358, startPoint y: 56, endPoint x: 162, endPoint y: 41, distance: 196.5
click at [162, 67] on div "Edit Attachment × Name * BANKRUPTCY-OCTOBER_2025_H_STATEMENT.pdf Cancel Save & …" at bounding box center [333, 182] width 667 height 364
type input "Huntington Statement 10/1 to 10/6.pdf"
click at [408, 93] on span "Save & Close" at bounding box center [419, 94] width 37 height 7
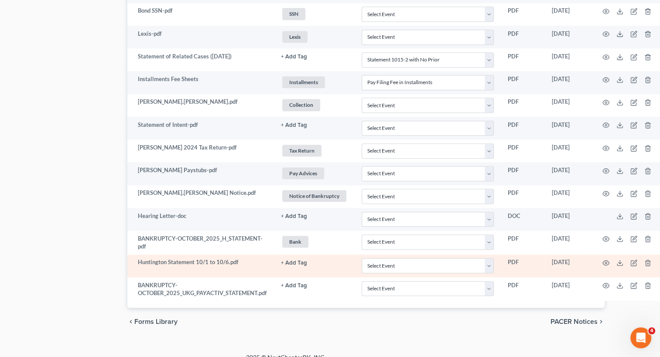
click at [301, 260] on button "+ Add Tag" at bounding box center [294, 263] width 26 height 6
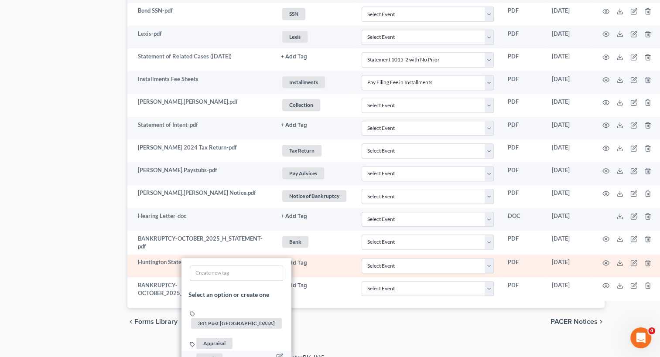
click at [215, 353] on span "Bank" at bounding box center [209, 358] width 26 height 11
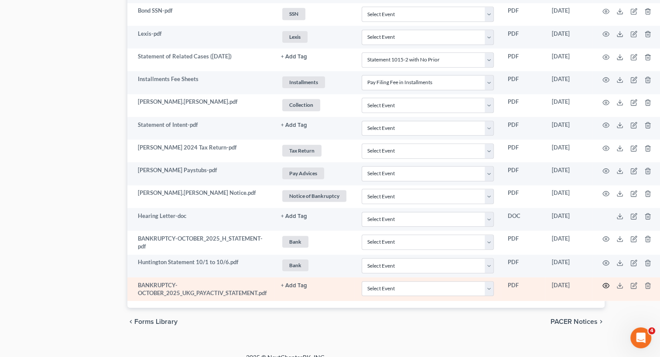
click at [606, 284] on icon "button" at bounding box center [606, 286] width 7 height 5
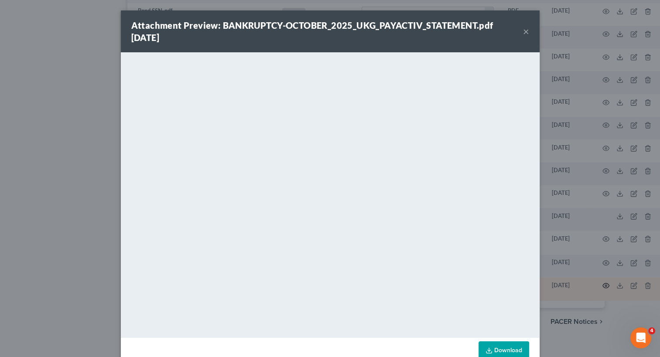
scroll to position [892, 45]
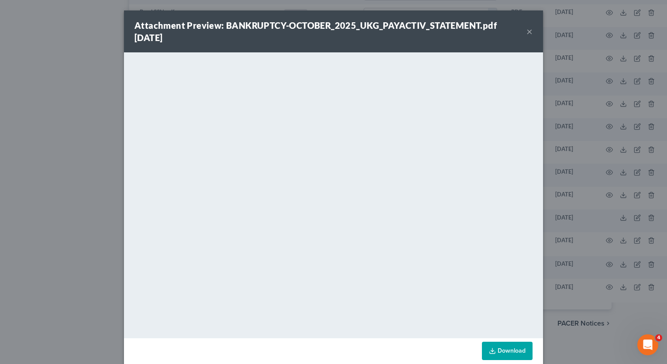
click at [526, 30] on button "×" at bounding box center [529, 31] width 6 height 10
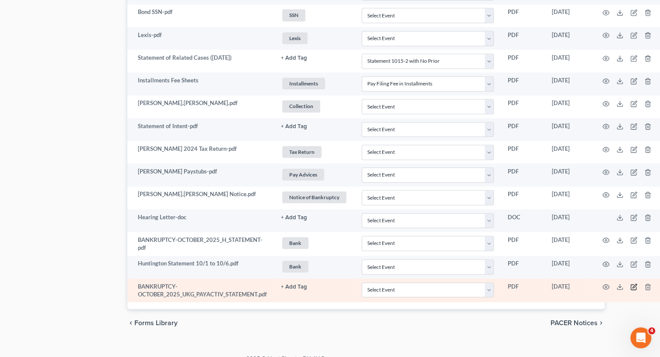
click at [634, 284] on icon "button" at bounding box center [633, 287] width 7 height 7
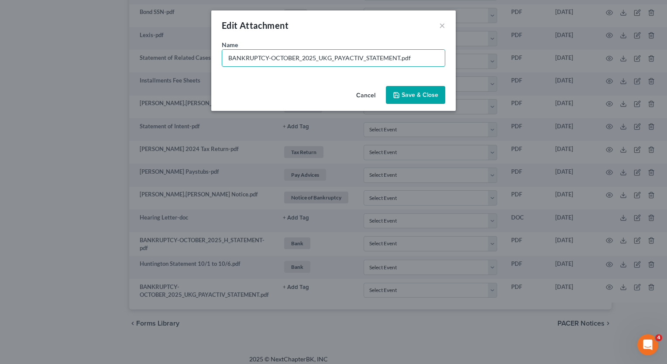
drag, startPoint x: 397, startPoint y: 57, endPoint x: 236, endPoint y: 47, distance: 161.3
click at [228, 68] on div "Name * BANKRUPTCY-OCTOBER_2025_UKG_PAYACTIV_STATEMENT.pdf" at bounding box center [333, 61] width 244 height 42
type input "PayActive statement 10/1 to 10/14.pdf"
click at [411, 92] on span "Save & Close" at bounding box center [419, 94] width 37 height 7
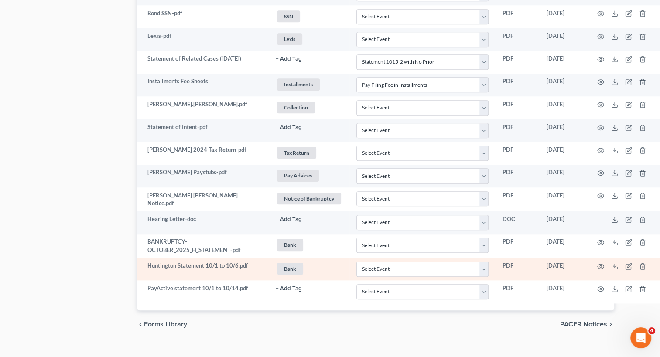
scroll to position [892, 35]
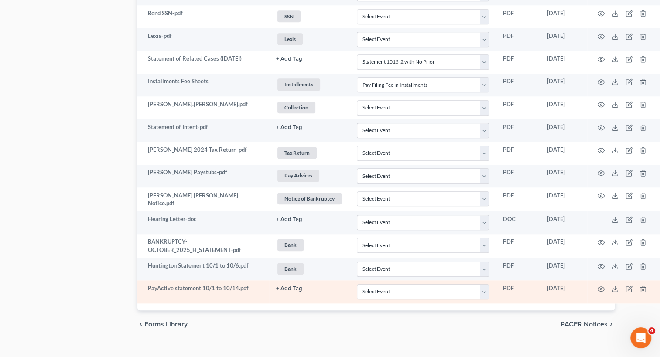
click at [286, 286] on button "+ Add Tag" at bounding box center [289, 289] width 26 height 6
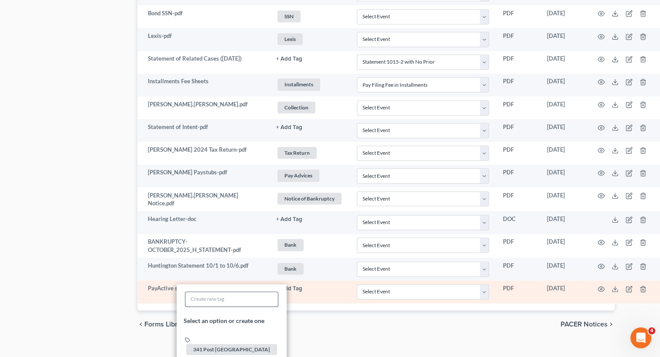
scroll to position [936, 35]
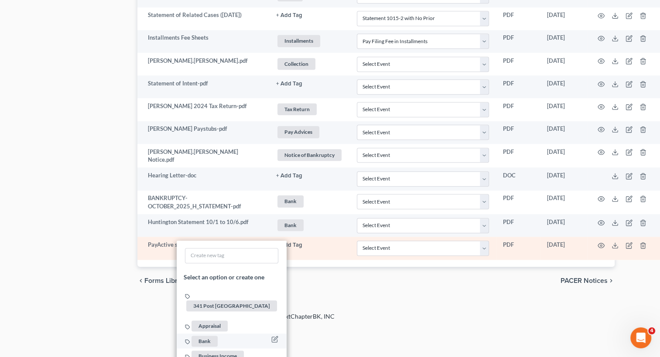
click at [206, 336] on span "Bank" at bounding box center [205, 341] width 26 height 11
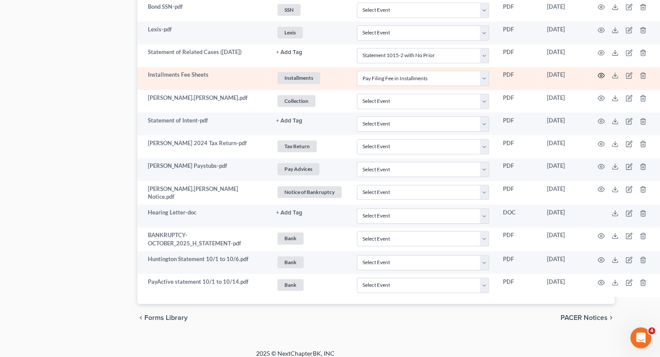
click at [599, 72] on icon "button" at bounding box center [601, 75] width 7 height 7
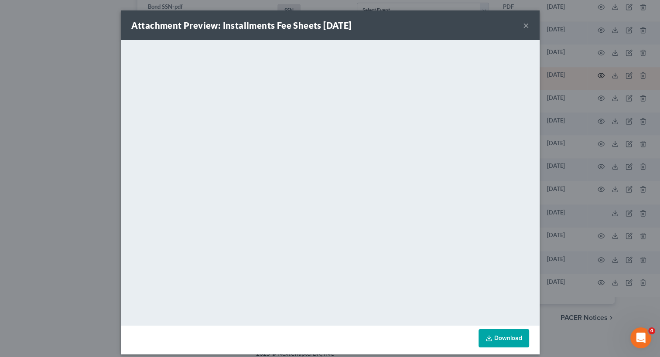
scroll to position [892, 30]
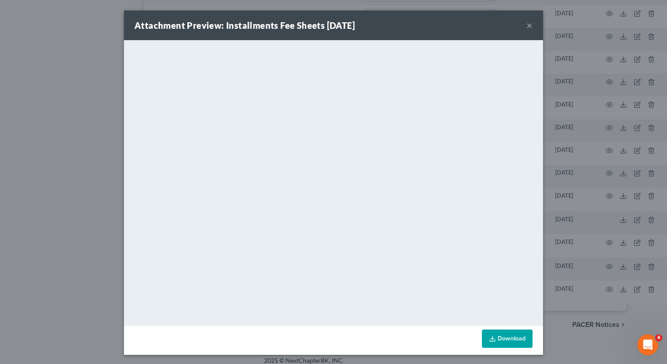
click at [526, 25] on button "×" at bounding box center [529, 25] width 6 height 10
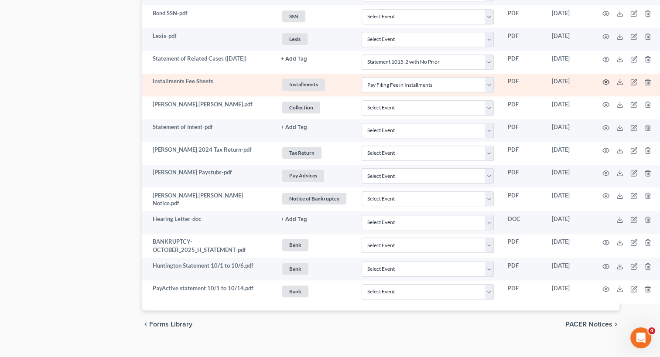
click at [606, 79] on icon "button" at bounding box center [606, 82] width 7 height 7
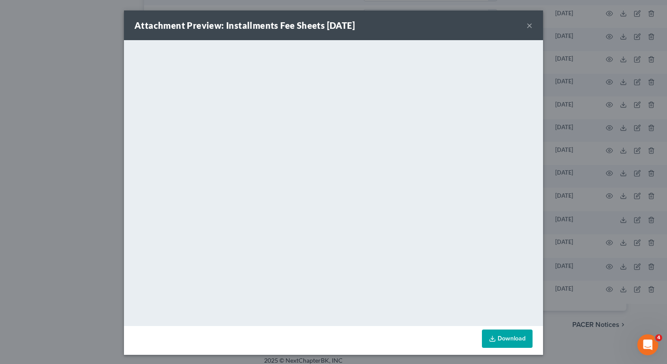
click at [526, 26] on button "×" at bounding box center [529, 25] width 6 height 10
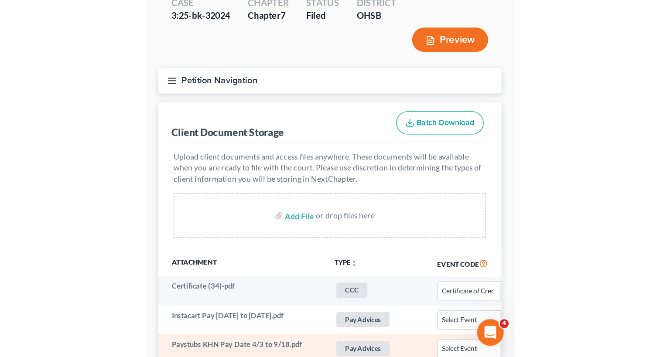
scroll to position [87, 0]
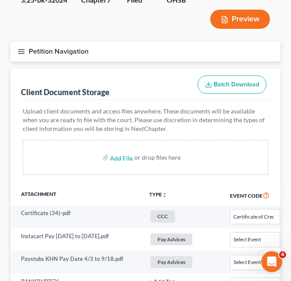
select select "7"
select select "52"
select select "37"
select select "7"
select select "52"
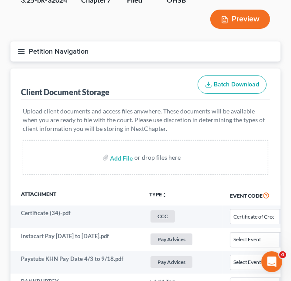
select select "37"
select select "7"
select select "52"
select select "37"
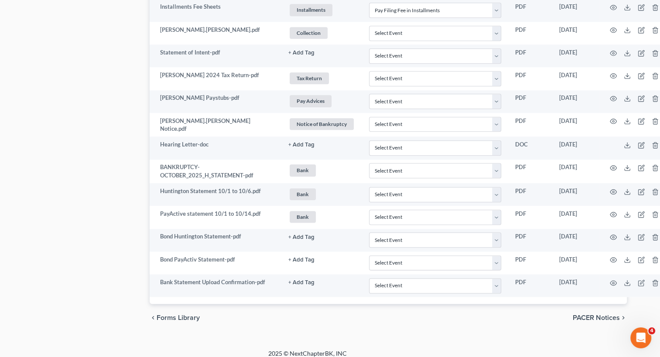
scroll to position [967, 35]
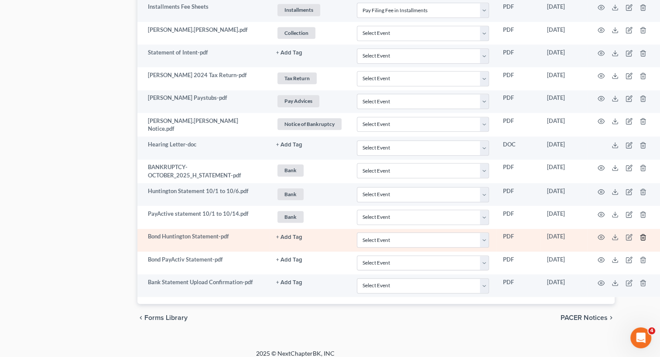
click at [643, 234] on icon "button" at bounding box center [643, 237] width 7 height 7
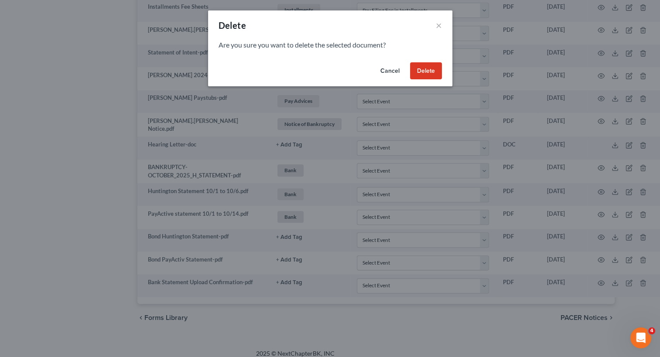
scroll to position [960, 30]
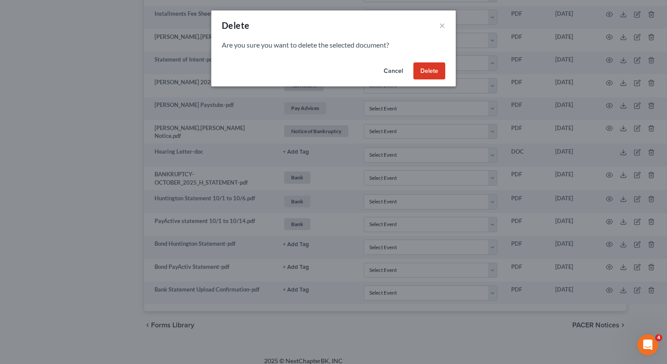
drag, startPoint x: 430, startPoint y: 71, endPoint x: 666, endPoint y: 189, distance: 264.2
click at [430, 71] on button "Delete" at bounding box center [429, 70] width 32 height 17
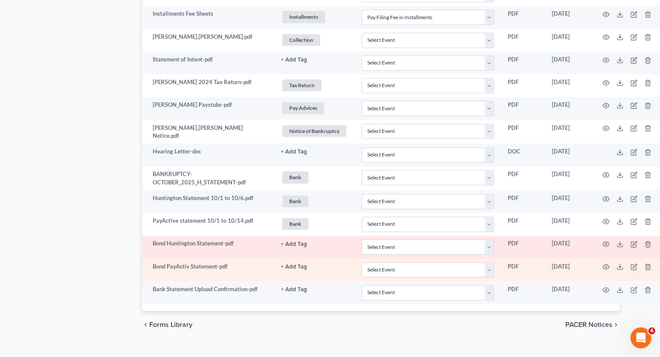
scroll to position [944, 30]
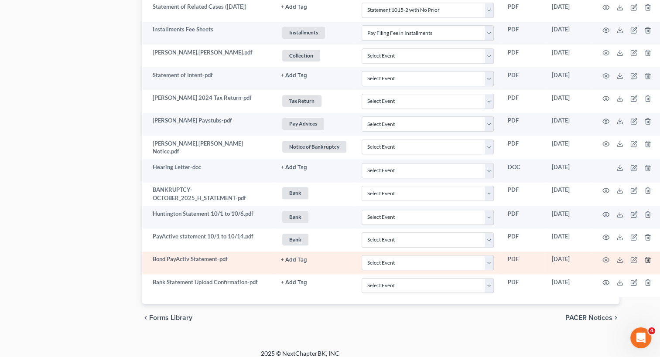
click at [647, 260] on line "button" at bounding box center [647, 261] width 0 height 2
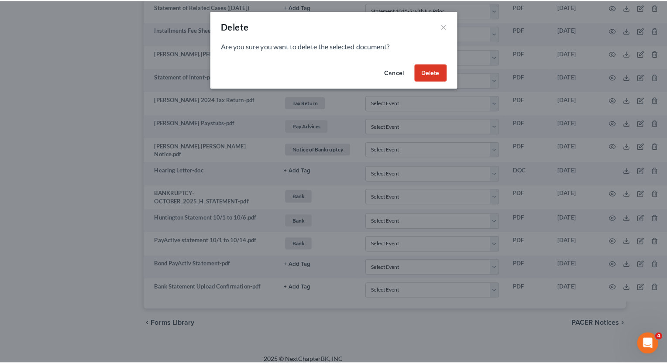
scroll to position [937, 30]
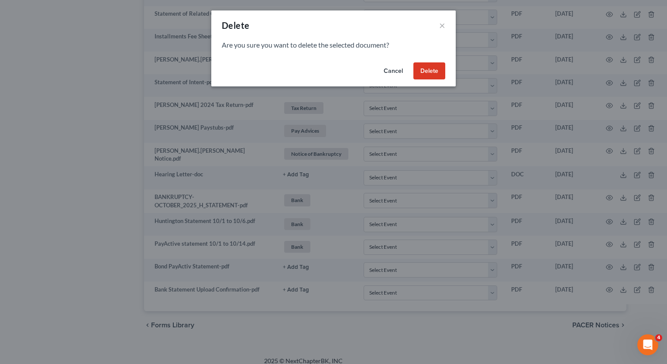
drag, startPoint x: 433, startPoint y: 78, endPoint x: 377, endPoint y: 196, distance: 130.8
click at [433, 78] on button "Delete" at bounding box center [429, 70] width 32 height 17
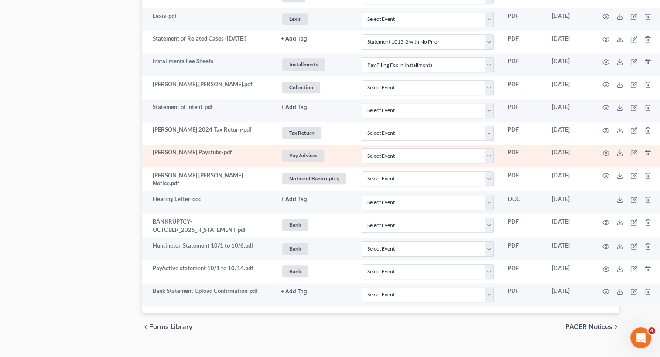
scroll to position [921, 30]
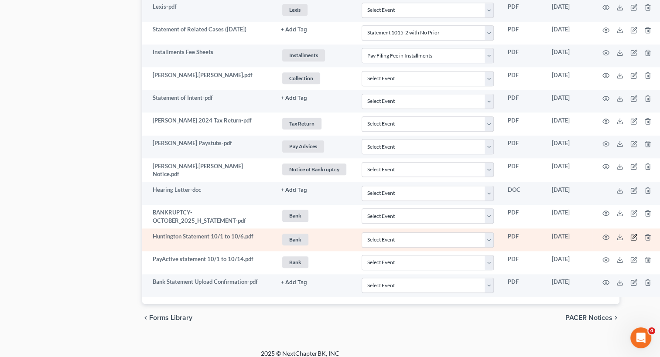
click at [633, 234] on icon "button" at bounding box center [633, 237] width 7 height 7
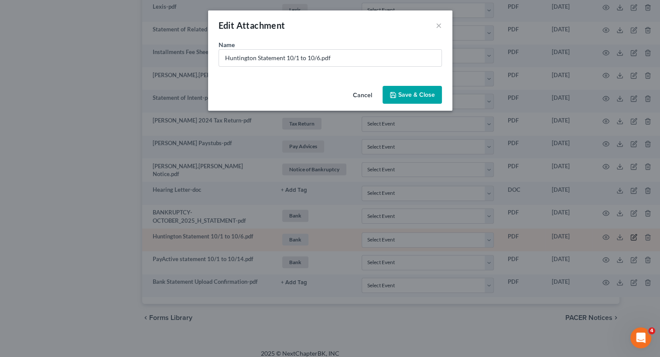
scroll to position [915, 30]
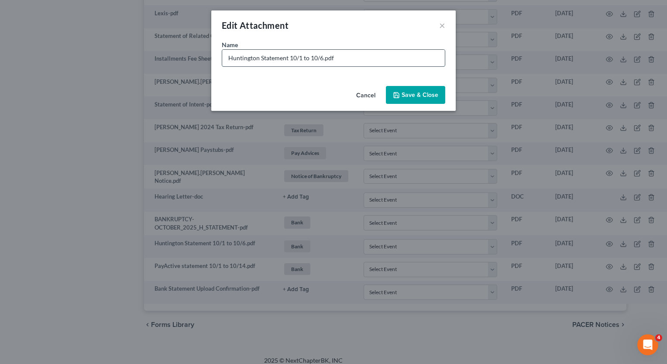
click at [323, 58] on input "Huntington Statement 10/1 to 10/6.pdf" at bounding box center [333, 58] width 223 height 17
type input "Huntington Statement 10/1 to 10/6 (already sent).pdf"
click at [407, 93] on span "Save & Close" at bounding box center [419, 94] width 37 height 7
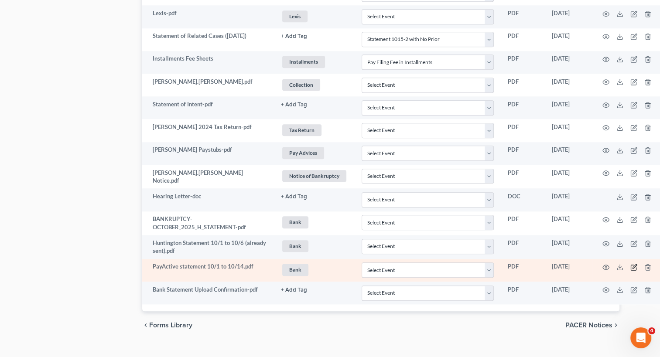
click at [633, 264] on icon "button" at bounding box center [635, 266] width 4 height 4
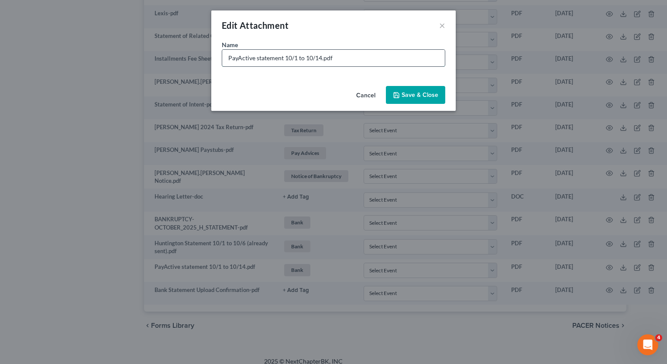
click at [322, 58] on input "PayActive statement 10/1 to 10/14.pdf" at bounding box center [333, 58] width 223 height 17
type input "PayActive statement 10/1 to 10/14 (already sent).pdf"
click at [421, 100] on button "Save & Close" at bounding box center [415, 95] width 59 height 18
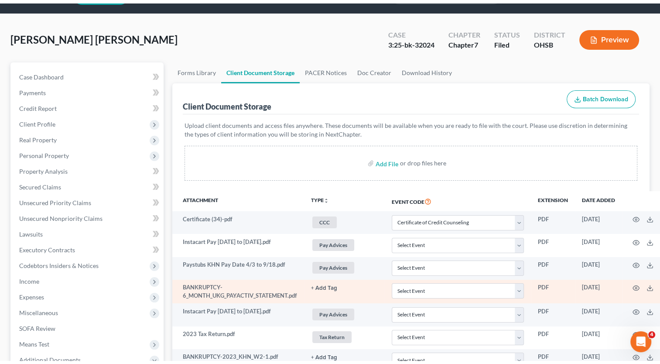
scroll to position [0, 0]
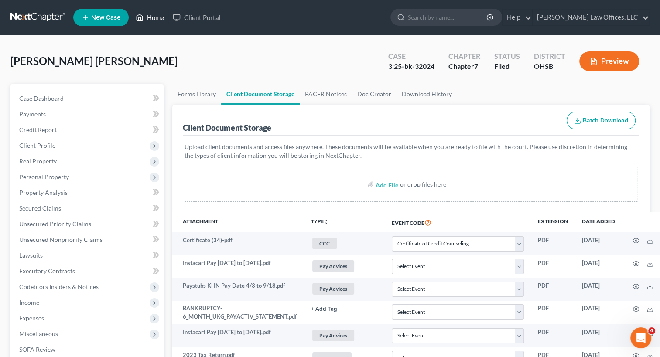
click at [148, 20] on link "Home" at bounding box center [149, 18] width 37 height 16
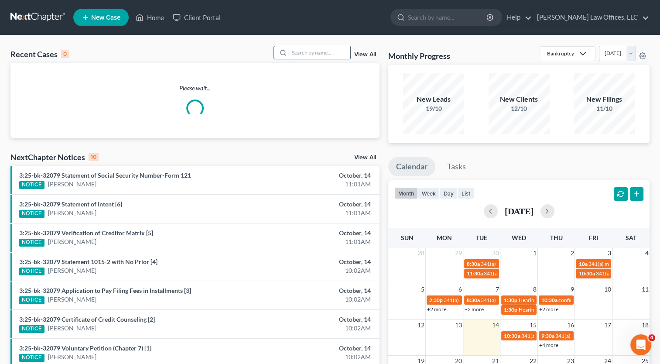
click at [339, 52] on input "search" at bounding box center [319, 52] width 61 height 13
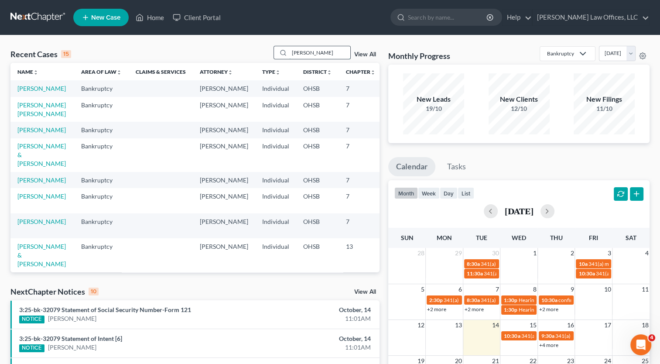
type input "[PERSON_NAME]"
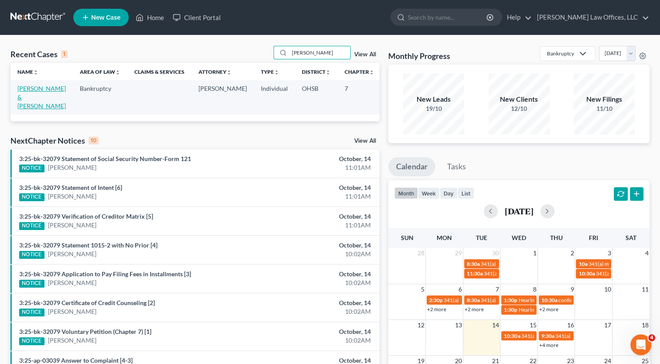
click at [30, 89] on link "[PERSON_NAME] & [PERSON_NAME]" at bounding box center [41, 97] width 48 height 25
